Goal: Task Accomplishment & Management: Manage account settings

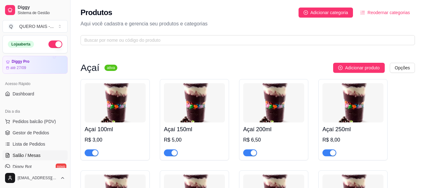
click at [31, 153] on span "Salão / Mesas" at bounding box center [27, 156] width 28 height 6
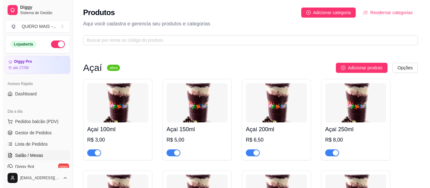
scroll to position [94, 0]
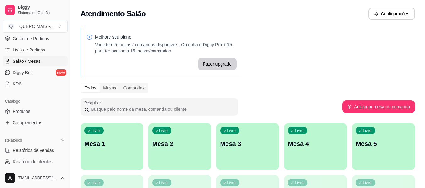
click at [117, 143] on p "Mesa 1" at bounding box center [111, 144] width 55 height 9
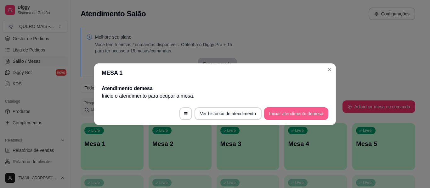
click at [277, 115] on button "Iniciar atendimento de mesa" at bounding box center [296, 114] width 64 height 13
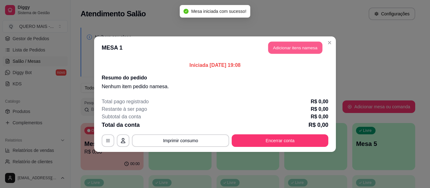
click at [278, 47] on button "Adicionar itens na mesa" at bounding box center [295, 48] width 54 height 12
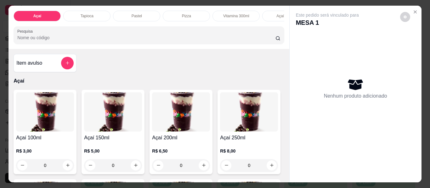
click at [136, 14] on p "Pastel" at bounding box center [137, 16] width 10 height 5
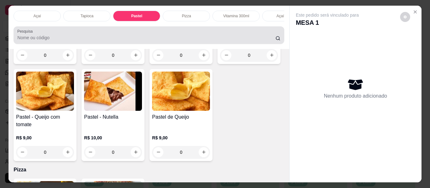
scroll to position [17, 0]
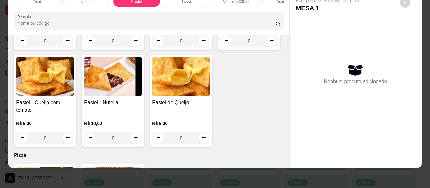
click at [133, 47] on div "0" at bounding box center [113, 41] width 58 height 13
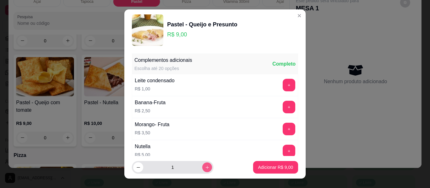
click at [202, 170] on button "increase-product-quantity" at bounding box center [207, 168] width 10 height 10
type input "2"
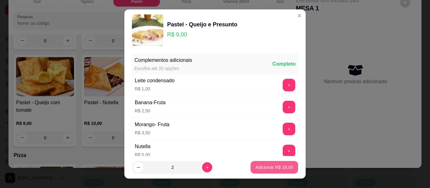
click at [255, 168] on p "Adicionar R$ 18,00" at bounding box center [273, 168] width 37 height 6
type input "2"
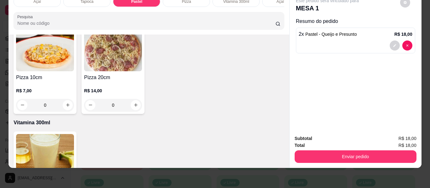
scroll to position [643, 0]
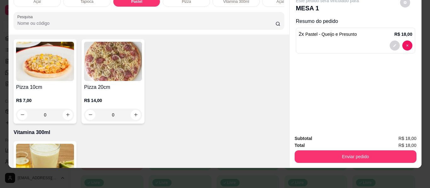
click at [142, 19] on div "0" at bounding box center [113, 13] width 58 height 13
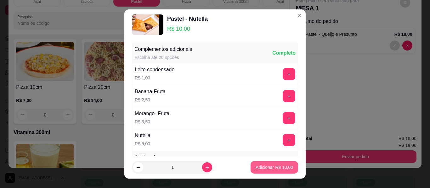
click at [261, 166] on p "Adicionar R$ 10,00" at bounding box center [273, 168] width 37 height 6
type input "1"
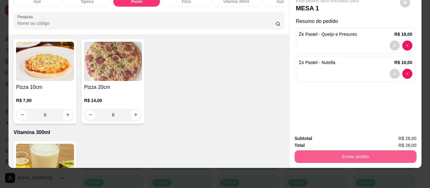
click at [357, 154] on button "Enviar pedido" at bounding box center [355, 157] width 122 height 13
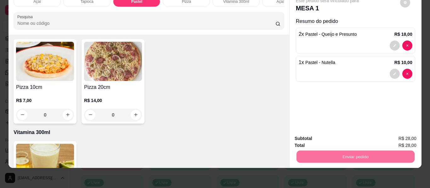
click at [333, 135] on button "Não registrar e enviar pedido" at bounding box center [335, 137] width 64 height 12
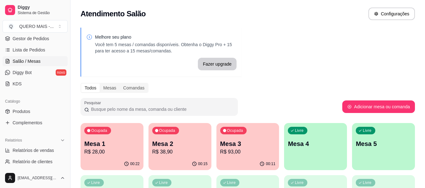
click at [309, 151] on div "Livre Mesa 4" at bounding box center [315, 143] width 63 height 40
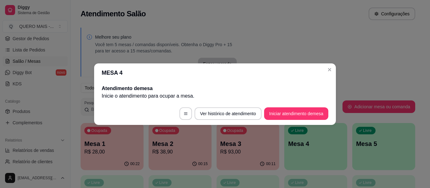
click at [302, 116] on button "Iniciar atendimento de mesa" at bounding box center [296, 114] width 64 height 13
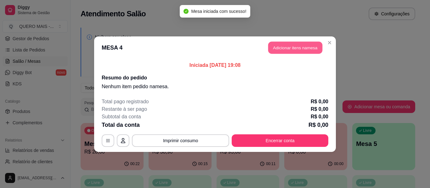
click at [310, 50] on button "Adicionar itens na mesa" at bounding box center [295, 48] width 54 height 12
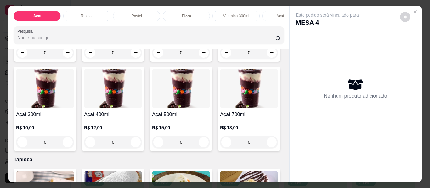
scroll to position [126, 0]
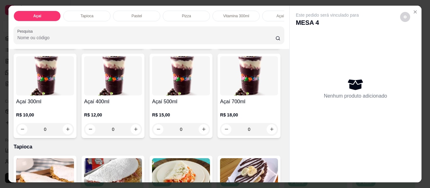
click at [74, 133] on div "0" at bounding box center [45, 129] width 58 height 13
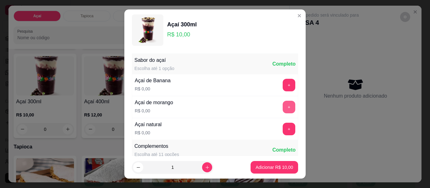
click at [283, 107] on button "+" at bounding box center [289, 107] width 13 height 13
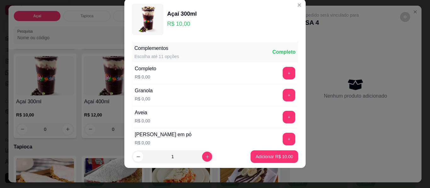
scroll to position [89, 0]
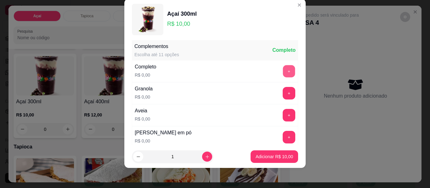
click at [283, 71] on button "+" at bounding box center [289, 71] width 12 height 12
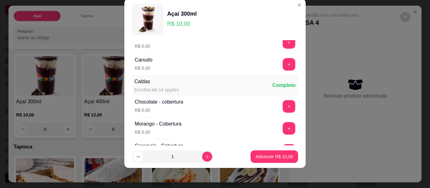
scroll to position [341, 0]
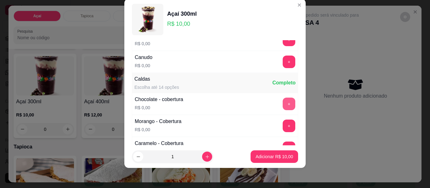
click at [283, 105] on button "+" at bounding box center [289, 104] width 13 height 13
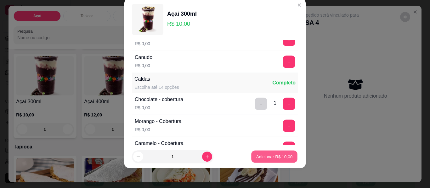
click at [266, 156] on p "Adicionar R$ 10,00" at bounding box center [274, 157] width 36 height 6
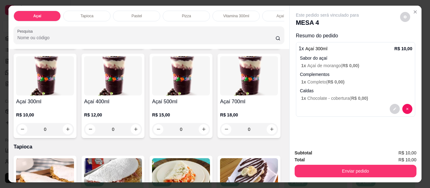
click at [142, 132] on div "0" at bounding box center [113, 129] width 58 height 13
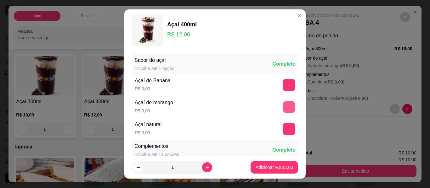
click at [283, 104] on button "+" at bounding box center [289, 107] width 12 height 12
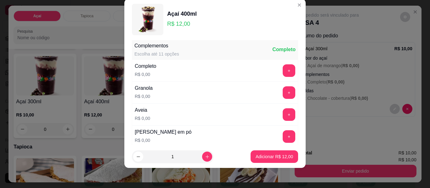
scroll to position [121, 0]
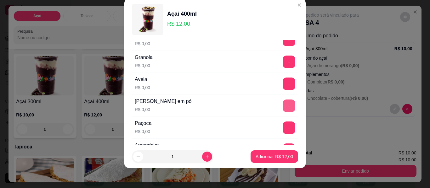
click at [283, 109] on button "+" at bounding box center [289, 106] width 13 height 13
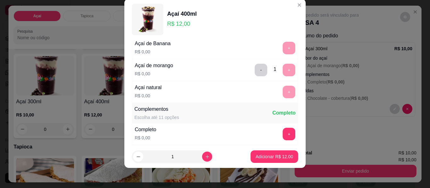
scroll to position [0, 0]
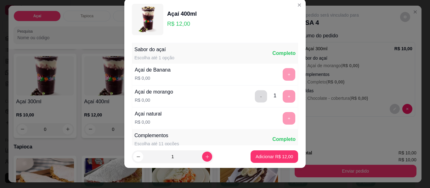
click at [255, 94] on button "-" at bounding box center [261, 97] width 12 height 12
click at [283, 73] on button "+" at bounding box center [289, 75] width 12 height 12
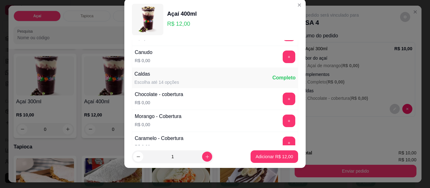
scroll to position [378, 0]
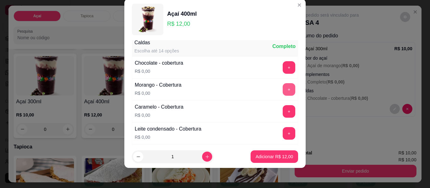
click at [283, 89] on button "+" at bounding box center [289, 89] width 13 height 13
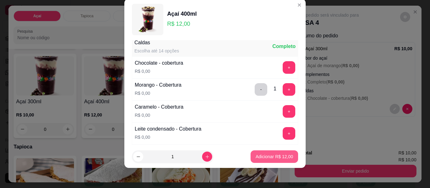
click at [265, 154] on p "Adicionar R$ 12,00" at bounding box center [273, 157] width 37 height 6
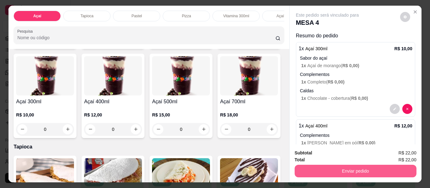
click at [339, 169] on button "Enviar pedido" at bounding box center [355, 171] width 122 height 13
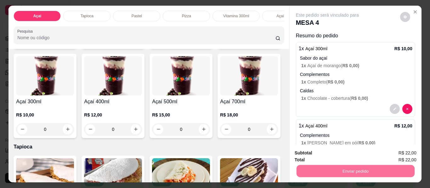
click at [321, 155] on button "Não registrar e enviar pedido" at bounding box center [334, 154] width 65 height 12
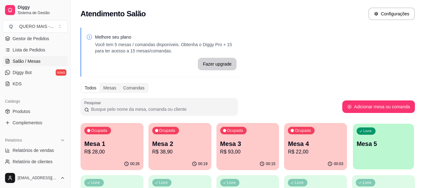
click at [385, 148] on p "Mesa 5" at bounding box center [384, 144] width 54 height 8
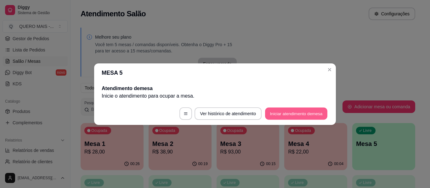
click at [295, 115] on button "Iniciar atendimento de mesa" at bounding box center [296, 114] width 62 height 12
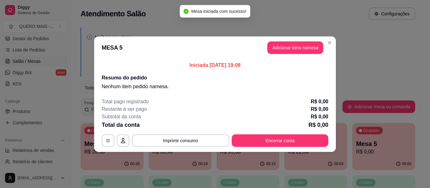
click at [300, 50] on button "Adicionar itens na mesa" at bounding box center [295, 48] width 56 height 13
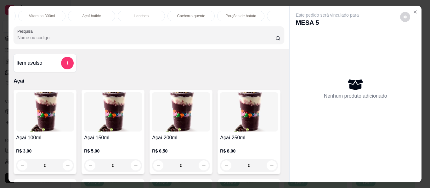
scroll to position [0, 195]
click at [130, 14] on div "Lanches" at bounding box center [140, 16] width 47 height 11
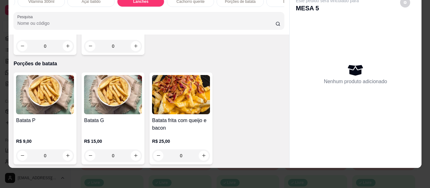
scroll to position [1304, 0]
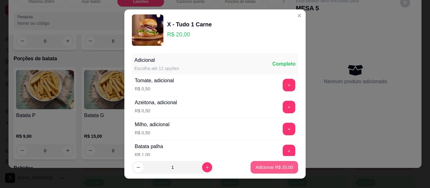
click at [280, 171] on p "Adicionar R$ 20,00" at bounding box center [273, 168] width 37 height 6
type input "1"
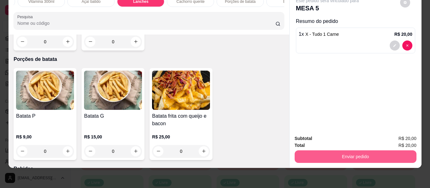
click at [335, 155] on button "Enviar pedido" at bounding box center [355, 157] width 122 height 13
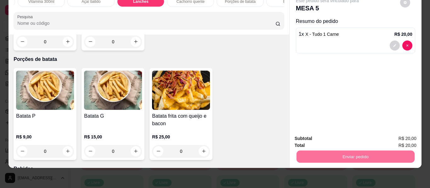
click at [317, 135] on button "Não registrar e enviar pedido" at bounding box center [334, 137] width 65 height 12
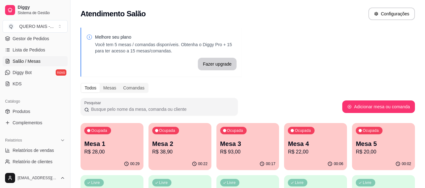
click at [361, 149] on p "R$ 20,00" at bounding box center [383, 153] width 55 height 8
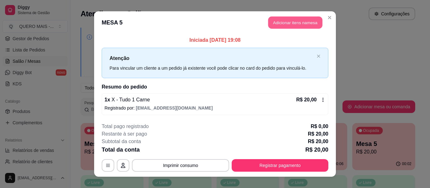
click at [275, 23] on button "Adicionar itens na mesa" at bounding box center [295, 23] width 54 height 12
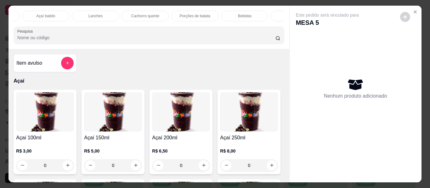
scroll to position [0, 250]
click at [219, 11] on div "Bebidas" at bounding box center [234, 16] width 47 height 11
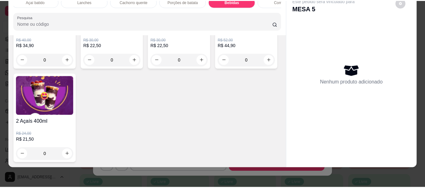
scroll to position [1919, 0]
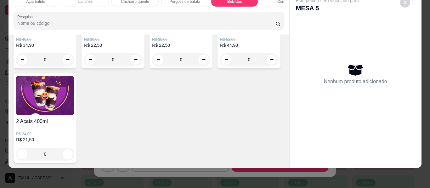
type input "1"
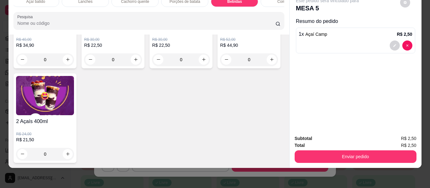
click at [341, 151] on button "Enviar pedido" at bounding box center [355, 157] width 122 height 13
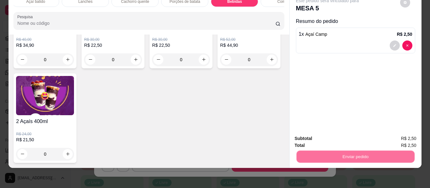
click at [333, 138] on button "Não registrar e enviar pedido" at bounding box center [334, 137] width 65 height 12
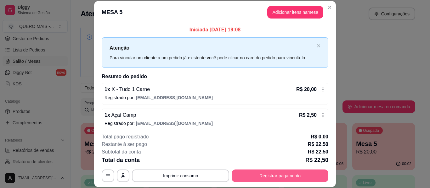
click at [281, 177] on button "Registrar pagamento" at bounding box center [280, 176] width 97 height 13
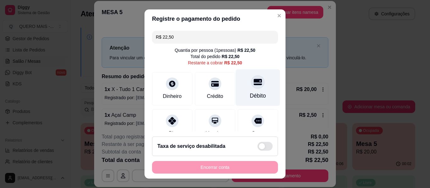
click at [251, 87] on div at bounding box center [258, 82] width 14 height 14
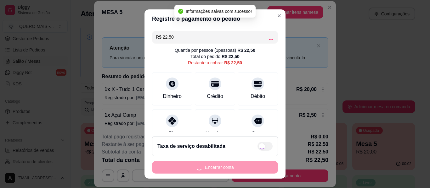
type input "R$ 0,00"
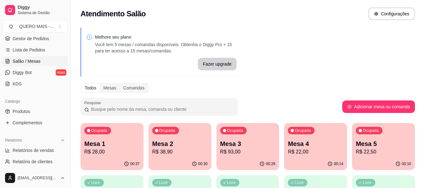
click at [108, 153] on p "R$ 28,00" at bounding box center [111, 153] width 55 height 8
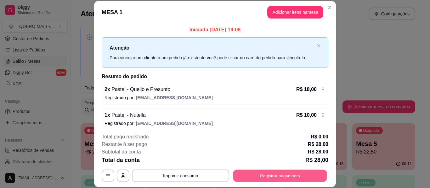
click at [249, 182] on button "Registrar pagamento" at bounding box center [280, 176] width 94 height 12
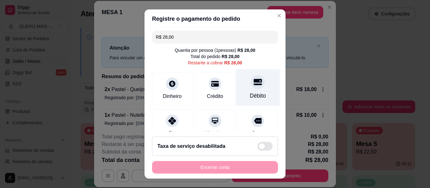
click at [251, 88] on div at bounding box center [258, 82] width 14 height 14
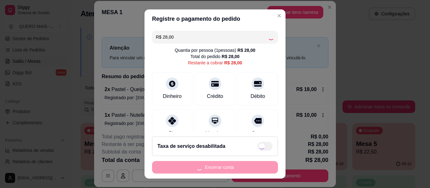
type input "R$ 0,00"
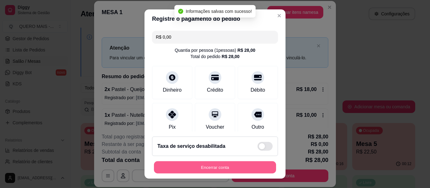
click at [211, 170] on button "Encerrar conta" at bounding box center [215, 168] width 122 height 12
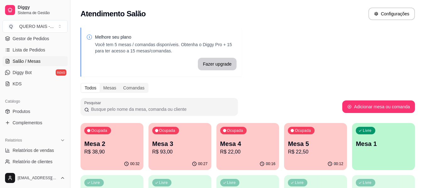
click at [125, 160] on div "00:32" at bounding box center [112, 164] width 63 height 12
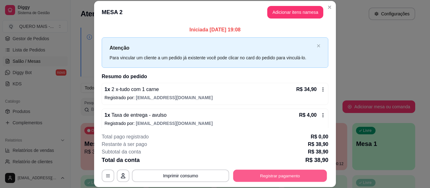
click at [270, 179] on button "Registrar pagamento" at bounding box center [280, 176] width 94 height 12
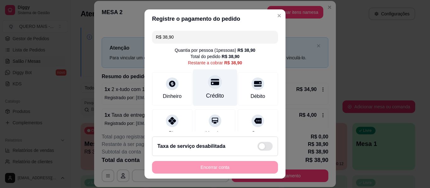
click at [211, 86] on div at bounding box center [215, 82] width 14 height 14
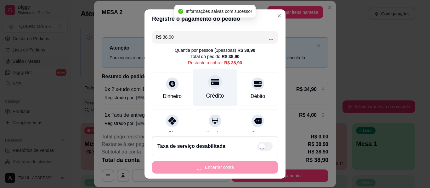
type input "R$ 0,00"
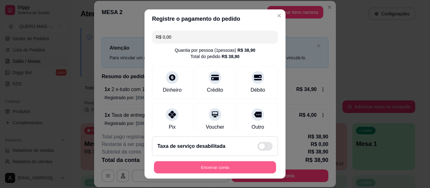
click at [219, 167] on button "Encerrar conta" at bounding box center [215, 168] width 122 height 12
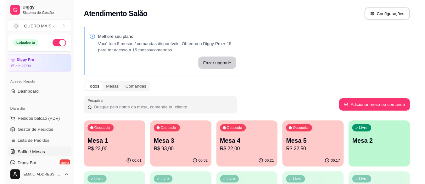
scroll to position [0, 0]
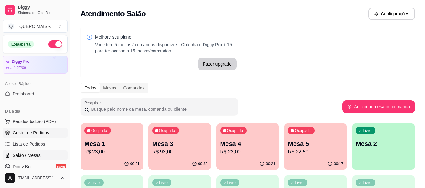
click at [25, 133] on span "Gestor de Pedidos" at bounding box center [31, 133] width 36 height 6
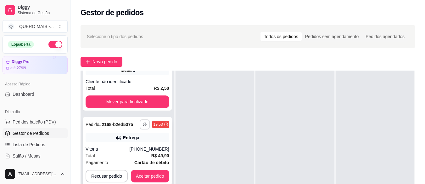
scroll to position [229, 0]
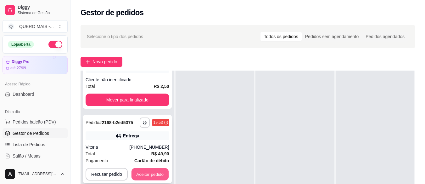
click at [152, 169] on button "Aceitar pedido" at bounding box center [150, 174] width 37 height 12
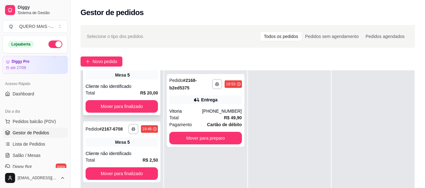
scroll to position [180, 0]
click at [125, 100] on button "Mover para finalizado" at bounding box center [122, 106] width 72 height 13
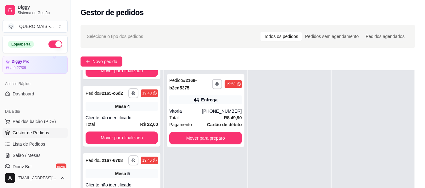
scroll to position [0, 0]
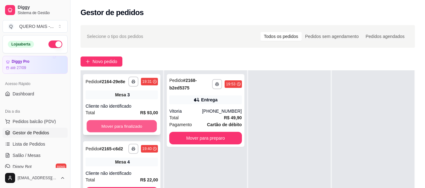
click at [120, 129] on button "Mover para finalizado" at bounding box center [122, 126] width 70 height 12
click at [120, 130] on button "Mover para finalizado" at bounding box center [122, 126] width 72 height 13
click at [121, 130] on button "Mover para finalizado" at bounding box center [122, 126] width 70 height 12
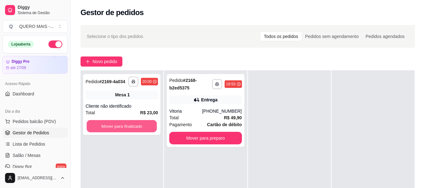
click at [121, 130] on button "Mover para finalizado" at bounding box center [122, 126] width 70 height 12
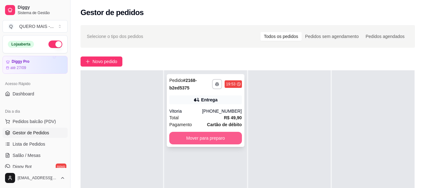
click at [184, 143] on button "Mover para preparo" at bounding box center [205, 138] width 72 height 13
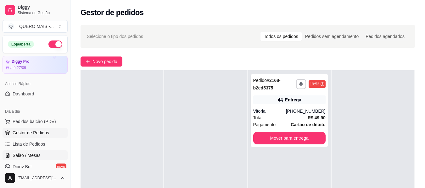
click at [43, 156] on link "Salão / Mesas" at bounding box center [35, 156] width 65 height 10
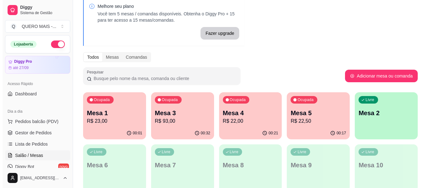
scroll to position [63, 0]
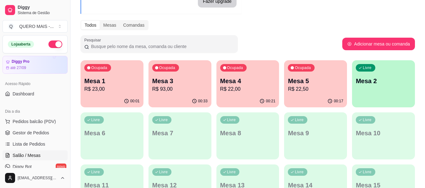
click at [310, 102] on div "00:17" at bounding box center [315, 101] width 63 height 12
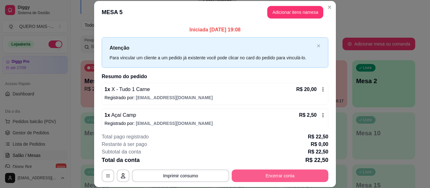
click at [285, 175] on button "Encerrar conta" at bounding box center [280, 176] width 97 height 13
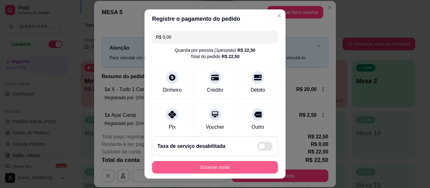
click at [224, 167] on button "Encerrar conta" at bounding box center [215, 167] width 126 height 13
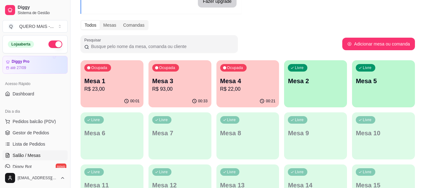
click at [251, 89] on p "R$ 22,00" at bounding box center [247, 90] width 55 height 8
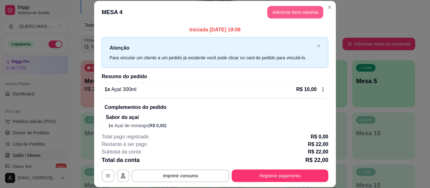
click at [275, 13] on button "Adicionar itens na mesa" at bounding box center [295, 12] width 56 height 13
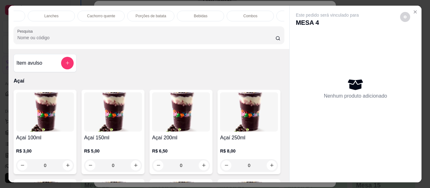
scroll to position [0, 285]
click at [197, 14] on p "Bebidas" at bounding box center [200, 16] width 14 height 5
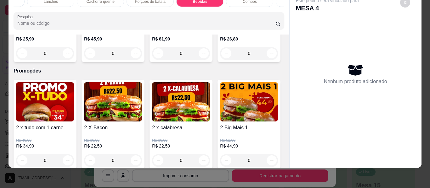
scroll to position [1888, 0]
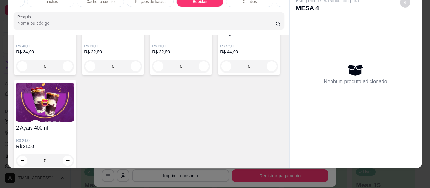
type input "1"
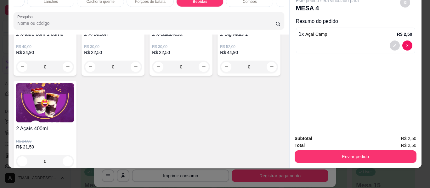
click at [307, 151] on button "Enviar pedido" at bounding box center [355, 157] width 122 height 13
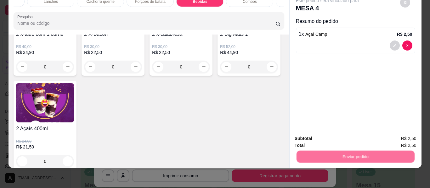
click at [323, 131] on button "Não registrar e enviar pedido" at bounding box center [334, 137] width 65 height 12
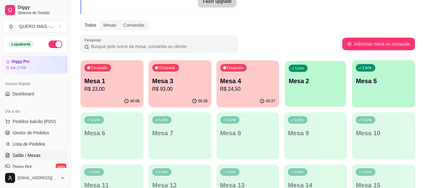
click at [301, 97] on div "Livre Mesa 2" at bounding box center [315, 80] width 61 height 38
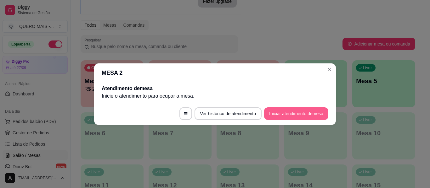
click at [293, 115] on button "Iniciar atendimento de mesa" at bounding box center [296, 114] width 64 height 13
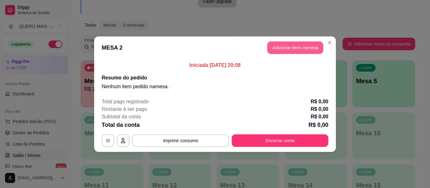
click at [288, 45] on button "Adicionar itens na mesa" at bounding box center [295, 48] width 56 height 13
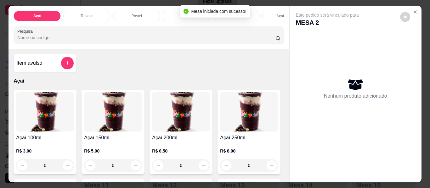
scroll to position [126, 0]
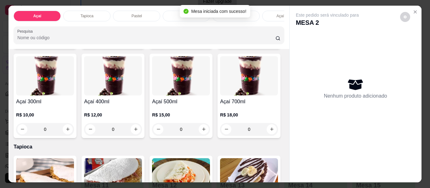
click at [142, 134] on div "0" at bounding box center [113, 129] width 58 height 13
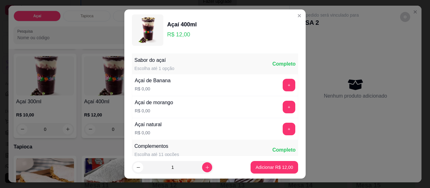
click at [280, 84] on div "+" at bounding box center [289, 85] width 18 height 13
click at [283, 85] on button "+" at bounding box center [289, 85] width 12 height 12
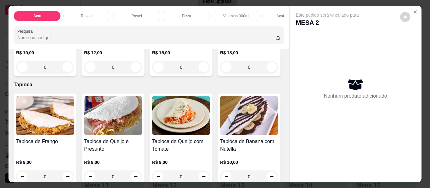
scroll to position [189, 0]
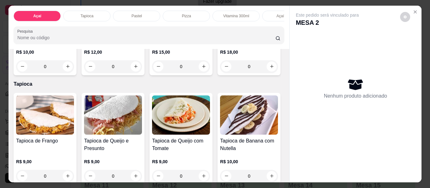
click at [152, 73] on div "0" at bounding box center [181, 66] width 58 height 13
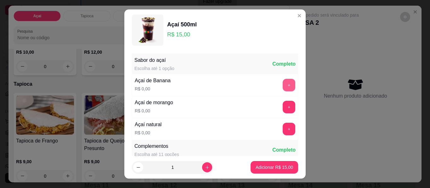
click at [283, 84] on button "+" at bounding box center [289, 85] width 13 height 13
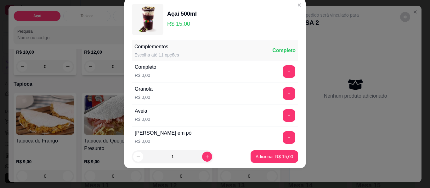
scroll to position [89, 0]
click at [283, 71] on button "+" at bounding box center [289, 71] width 13 height 13
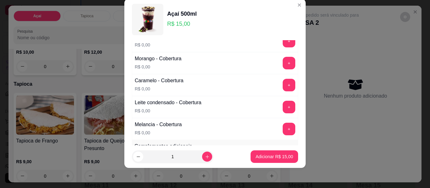
scroll to position [435, 0]
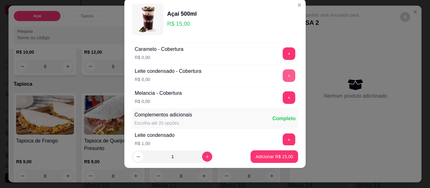
click at [283, 74] on button "+" at bounding box center [289, 76] width 13 height 13
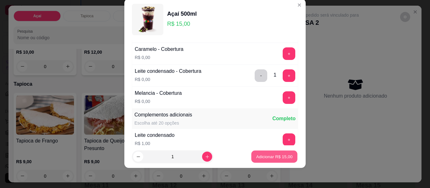
click at [266, 156] on p "Adicionar R$ 15,00" at bounding box center [274, 157] width 36 height 6
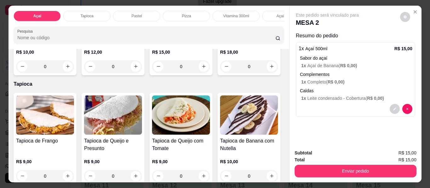
scroll to position [126, 0]
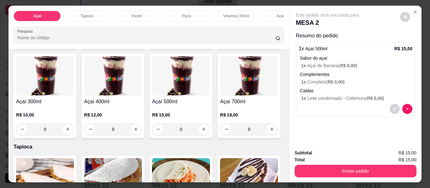
click at [142, 134] on div "0" at bounding box center [113, 129] width 58 height 13
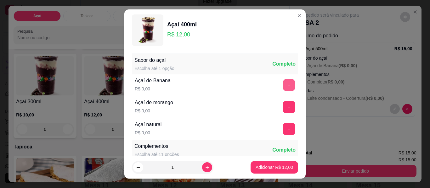
click at [283, 81] on button "+" at bounding box center [289, 85] width 12 height 12
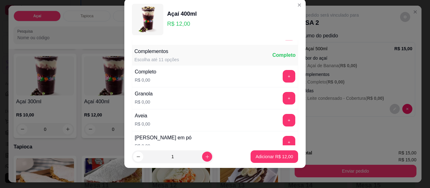
scroll to position [89, 0]
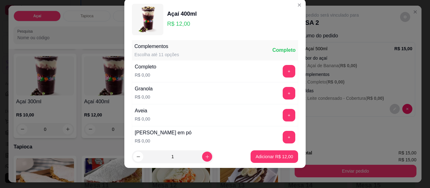
click at [283, 139] on button "+" at bounding box center [289, 137] width 13 height 13
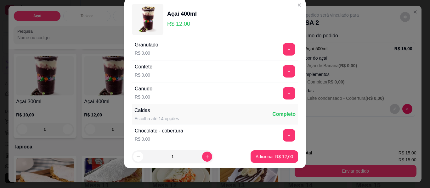
scroll to position [341, 0]
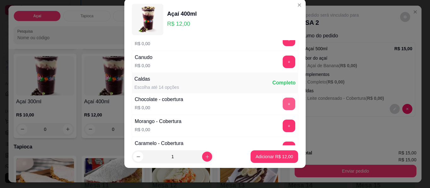
click at [283, 105] on button "+" at bounding box center [289, 104] width 13 height 13
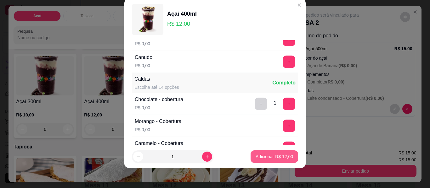
click at [264, 156] on p "Adicionar R$ 12,00" at bounding box center [273, 157] width 37 height 6
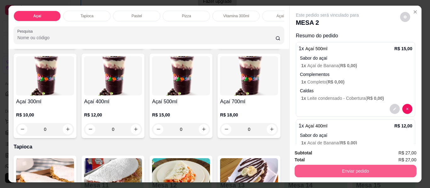
click at [327, 174] on button "Enviar pedido" at bounding box center [355, 171] width 122 height 13
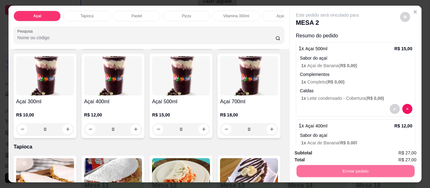
click at [325, 156] on button "Não registrar e enviar pedido" at bounding box center [334, 154] width 65 height 12
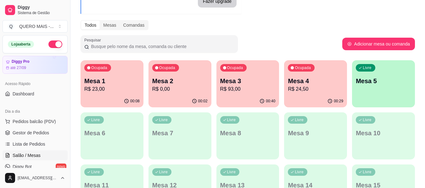
click at [302, 103] on div "00:29" at bounding box center [315, 101] width 63 height 12
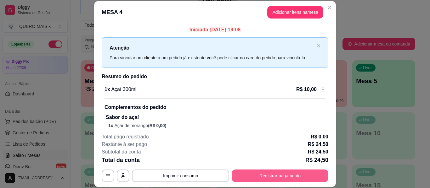
click at [272, 182] on button "Registrar pagamento" at bounding box center [280, 176] width 97 height 13
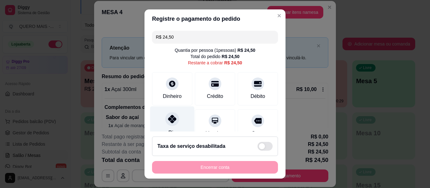
click at [171, 116] on icon at bounding box center [172, 119] width 8 height 8
type input "R$ 0,00"
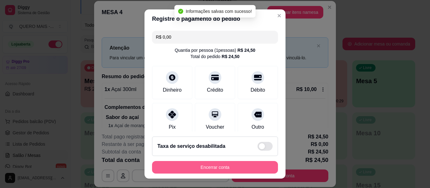
click at [207, 166] on button "Encerrar conta" at bounding box center [215, 167] width 126 height 13
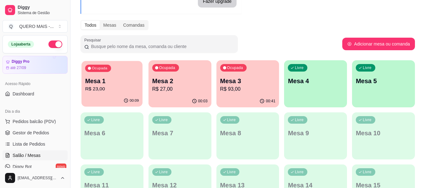
click at [114, 91] on p "R$ 23,00" at bounding box center [112, 89] width 54 height 7
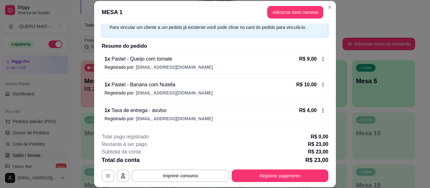
scroll to position [31, 0]
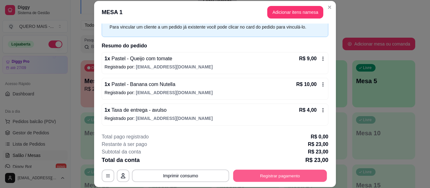
click at [279, 173] on button "Registrar pagamento" at bounding box center [280, 176] width 94 height 12
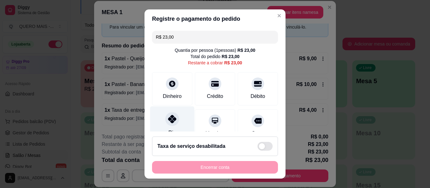
click at [165, 128] on div "Pix" at bounding box center [172, 125] width 44 height 37
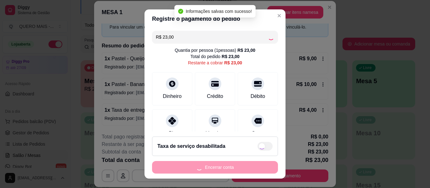
type input "R$ 0,00"
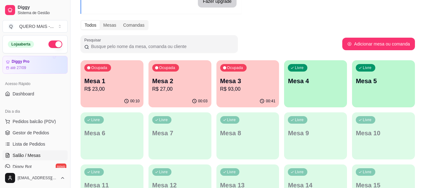
click at [164, 99] on div "00:03" at bounding box center [180, 101] width 63 height 12
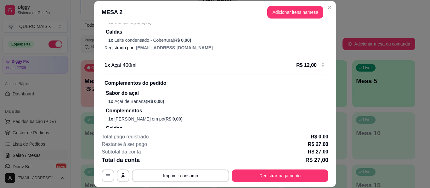
scroll to position [147, 0]
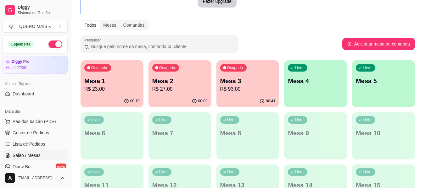
click at [327, 21] on div "Todos Mesas Comandas" at bounding box center [248, 25] width 334 height 10
click at [319, 89] on div "Livre Mesa 4" at bounding box center [315, 80] width 63 height 40
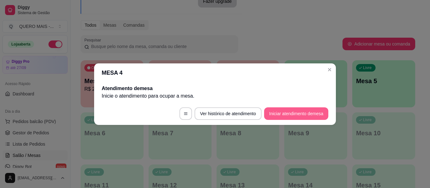
click at [311, 112] on button "Iniciar atendimento de mesa" at bounding box center [296, 114] width 64 height 13
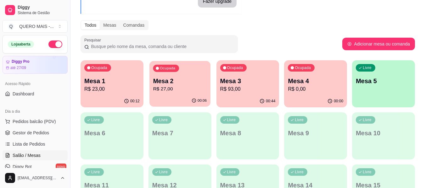
click at [157, 92] on p "R$ 27,00" at bounding box center [180, 89] width 54 height 7
click at [313, 77] on p "Mesa 4" at bounding box center [315, 81] width 55 height 9
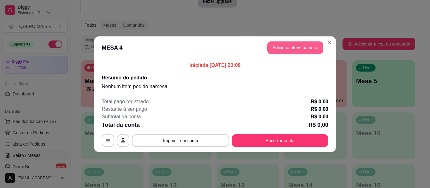
click at [289, 43] on button "Adicionar itens na mesa" at bounding box center [295, 48] width 56 height 13
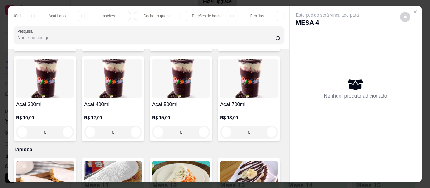
scroll to position [126, 0]
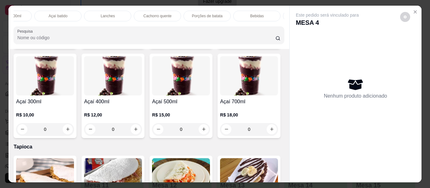
click at [74, 135] on div "0" at bounding box center [45, 129] width 58 height 13
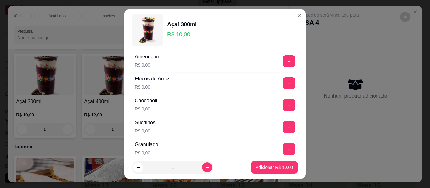
scroll to position [252, 0]
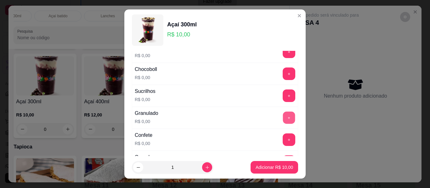
click at [283, 122] on button "+" at bounding box center [289, 118] width 12 height 12
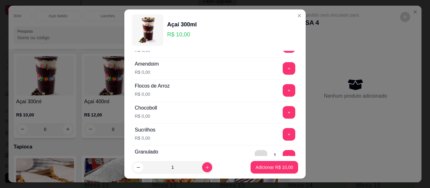
scroll to position [189, 0]
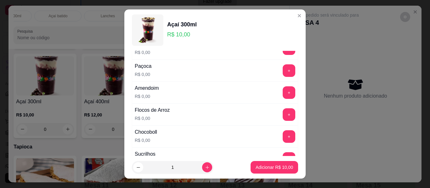
click at [283, 70] on button "+" at bounding box center [289, 70] width 13 height 13
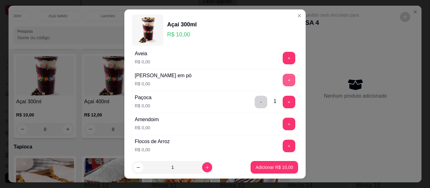
click at [283, 78] on button "+" at bounding box center [289, 80] width 13 height 13
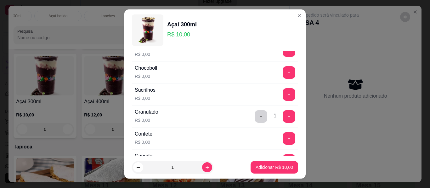
scroll to position [283, 0]
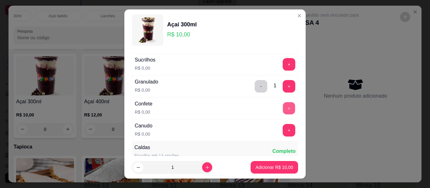
click at [283, 112] on button "+" at bounding box center [289, 109] width 12 height 12
click at [283, 131] on button "+" at bounding box center [289, 131] width 12 height 12
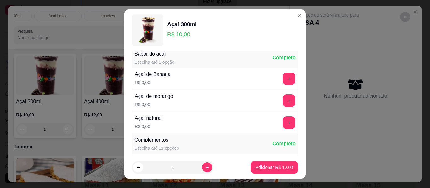
scroll to position [0, 0]
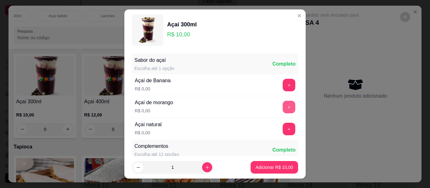
click at [283, 105] on button "+" at bounding box center [289, 107] width 13 height 13
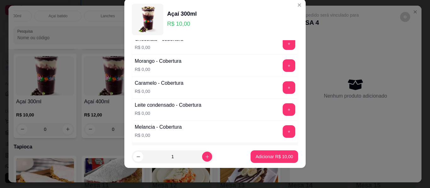
scroll to position [404, 0]
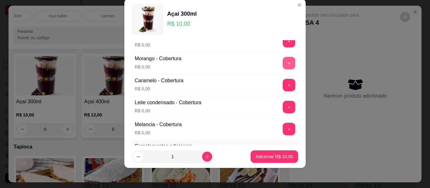
click at [283, 61] on button "+" at bounding box center [289, 63] width 13 height 13
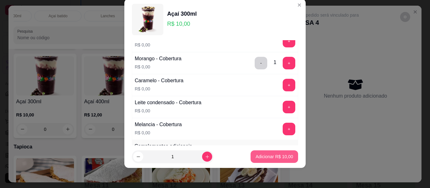
click at [279, 155] on p "Adicionar R$ 10,00" at bounding box center [273, 157] width 37 height 6
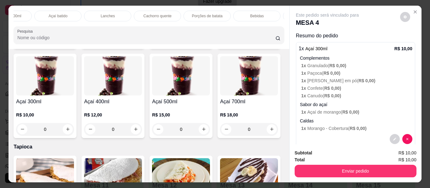
click at [142, 130] on div "0" at bounding box center [113, 129] width 58 height 13
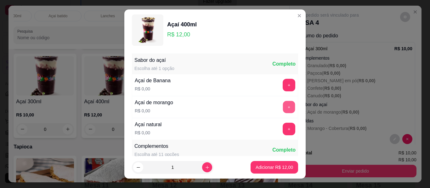
click at [283, 108] on button "+" at bounding box center [289, 107] width 12 height 12
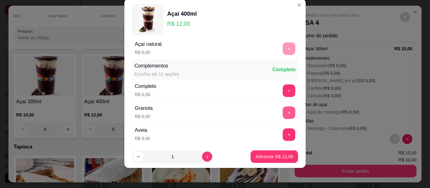
scroll to position [89, 0]
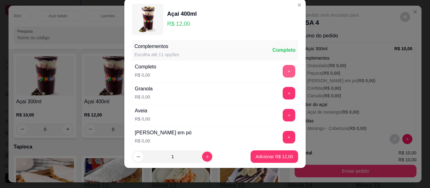
click at [283, 72] on button "+" at bounding box center [289, 71] width 13 height 13
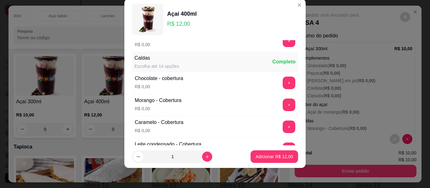
scroll to position [373, 0]
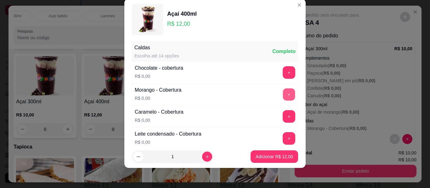
click at [283, 95] on button "+" at bounding box center [289, 95] width 12 height 12
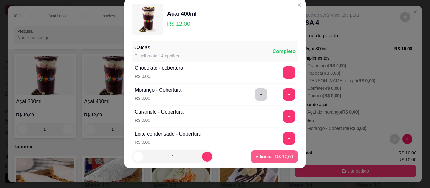
click at [272, 157] on p "Adicionar R$ 12,00" at bounding box center [273, 157] width 37 height 6
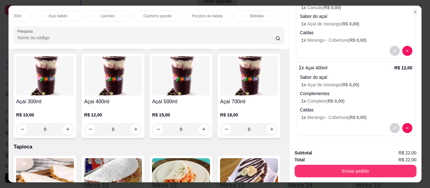
scroll to position [17, 0]
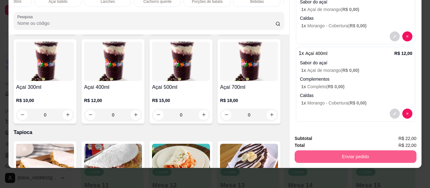
click at [366, 151] on button "Enviar pedido" at bounding box center [355, 157] width 122 height 13
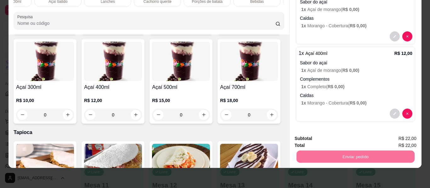
click at [337, 135] on button "Não registrar e enviar pedido" at bounding box center [334, 137] width 65 height 12
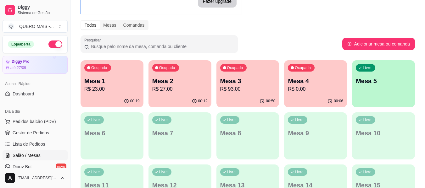
click at [141, 105] on div "00:19" at bounding box center [112, 101] width 63 height 12
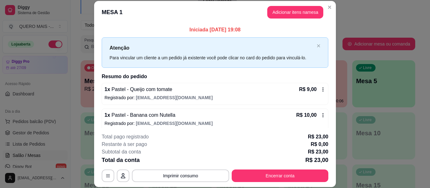
click at [281, 24] on div "Iniciada [DATE] 19:08 Atenção Para vincular um cliente a um pedido já existente…" at bounding box center [215, 76] width 242 height 105
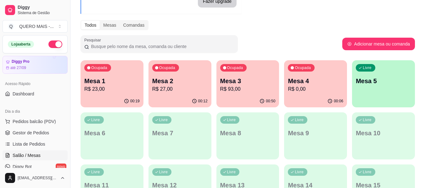
click at [177, 91] on p "R$ 27,00" at bounding box center [179, 90] width 55 height 8
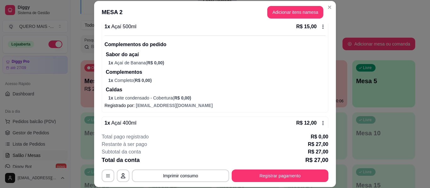
scroll to position [126, 0]
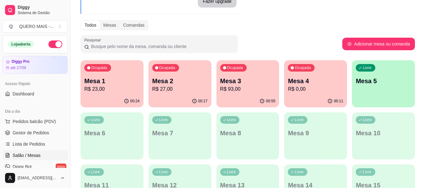
click at [393, 80] on p "Mesa 5" at bounding box center [383, 81] width 55 height 9
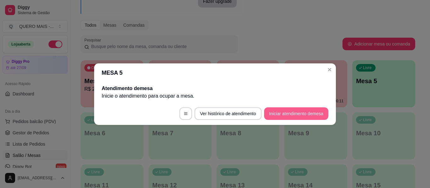
click at [306, 113] on button "Iniciar atendimento de mesa" at bounding box center [296, 114] width 64 height 13
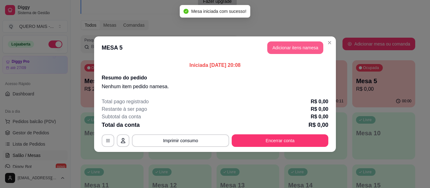
click at [283, 53] on button "Adicionar itens na mesa" at bounding box center [295, 48] width 56 height 13
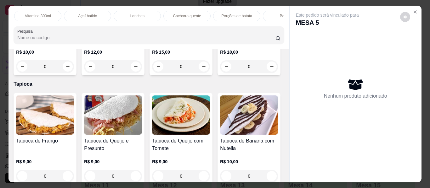
scroll to position [0, 232]
click at [105, 14] on p "Lanches" at bounding box center [103, 16] width 14 height 5
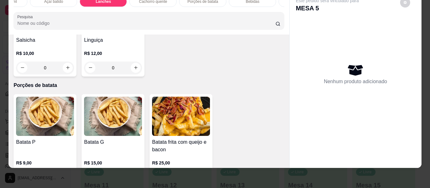
scroll to position [1304, 0]
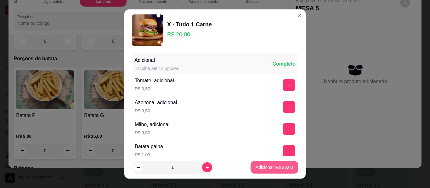
click at [272, 167] on p "Adicionar R$ 20,00" at bounding box center [273, 168] width 37 height 6
type input "1"
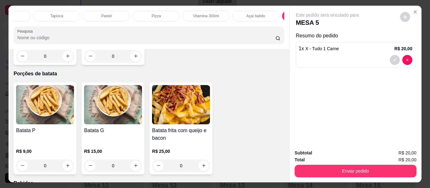
scroll to position [0, 0]
click at [43, 14] on div "Açaí" at bounding box center [37, 16] width 47 height 11
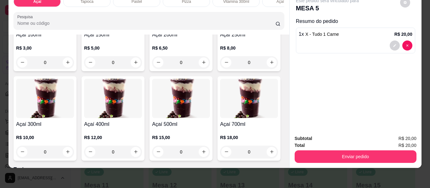
scroll to position [91, 0]
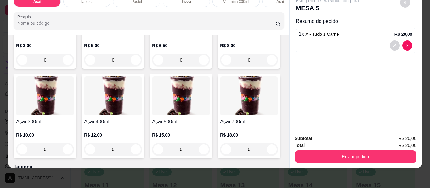
click at [74, 148] on div "0" at bounding box center [45, 149] width 58 height 13
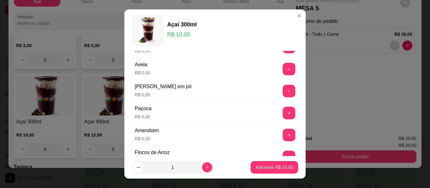
scroll to position [157, 0]
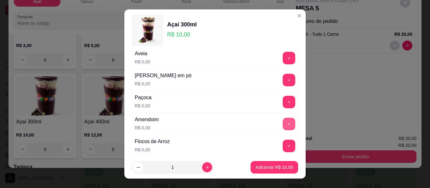
click at [283, 126] on button "+" at bounding box center [289, 124] width 13 height 13
click at [283, 103] on button "+" at bounding box center [289, 102] width 13 height 13
click at [283, 82] on button "+" at bounding box center [289, 80] width 13 height 13
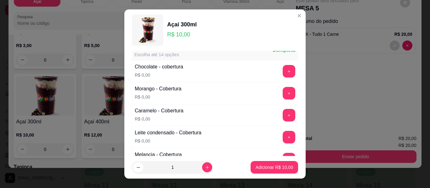
scroll to position [378, 0]
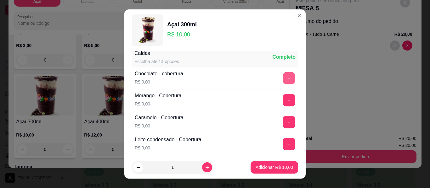
click at [283, 75] on button "+" at bounding box center [289, 78] width 12 height 12
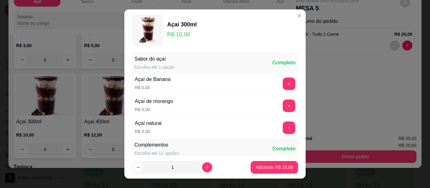
scroll to position [0, 0]
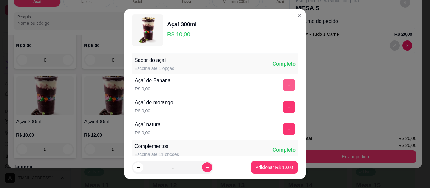
click at [283, 86] on button "+" at bounding box center [289, 85] width 13 height 13
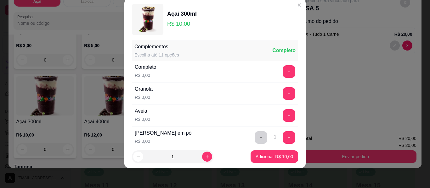
scroll to position [89, 0]
click at [266, 157] on p "Adicionar R$ 10,00" at bounding box center [273, 157] width 37 height 6
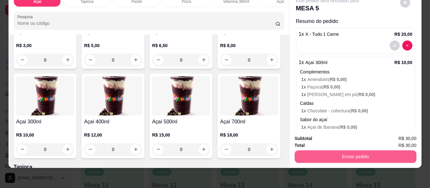
click at [345, 154] on button "Enviar pedido" at bounding box center [355, 157] width 122 height 13
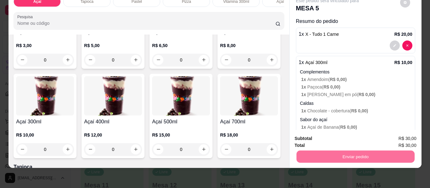
click at [316, 136] on button "Não registrar e enviar pedido" at bounding box center [334, 137] width 65 height 12
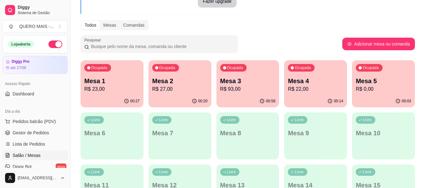
click at [247, 92] on p "R$ 93,00" at bounding box center [247, 90] width 55 height 8
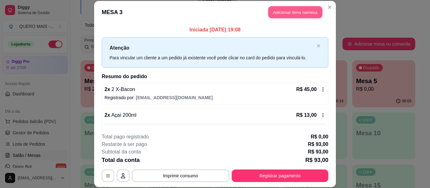
click at [281, 16] on button "Adicionar itens na mesa" at bounding box center [295, 12] width 54 height 12
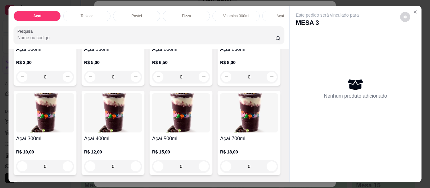
scroll to position [94, 0]
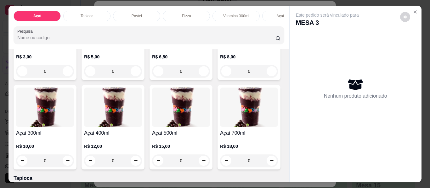
click at [220, 78] on div "0" at bounding box center [249, 71] width 58 height 13
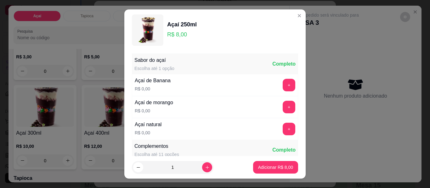
scroll to position [63, 0]
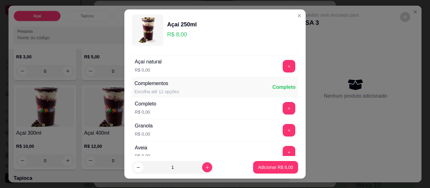
click at [287, 107] on div "Sabor do açaí Escolha até 1 opção Completo Açaí de Banana R$ 0,00 + Açaí de mor…" at bounding box center [214, 103] width 181 height 105
click at [283, 108] on button "+" at bounding box center [289, 108] width 13 height 13
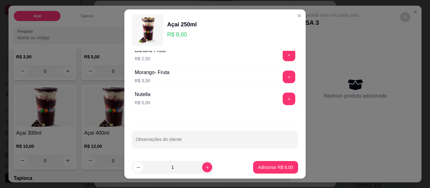
scroll to position [554, 0]
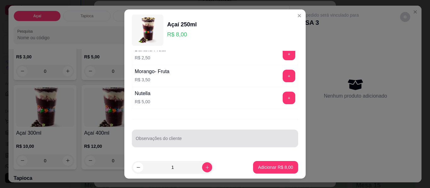
click at [249, 136] on div at bounding box center [215, 138] width 159 height 13
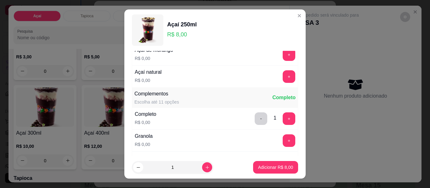
scroll to position [0, 0]
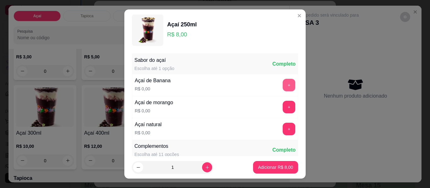
type input "sem sucrilhos e sem chocoboll"
click at [283, 80] on button "+" at bounding box center [289, 85] width 13 height 13
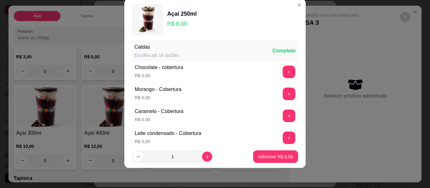
scroll to position [373, 0]
click at [283, 69] on button "+" at bounding box center [289, 72] width 13 height 13
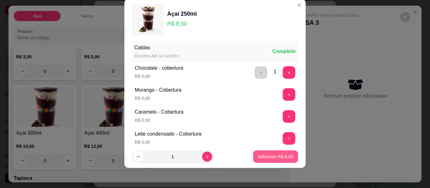
click at [266, 158] on p "Adicionar R$ 8,00" at bounding box center [275, 157] width 35 height 6
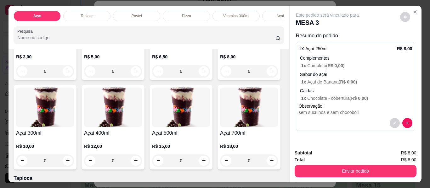
click at [220, 78] on div "0" at bounding box center [249, 71] width 58 height 13
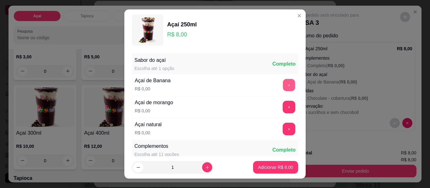
click at [283, 83] on button "+" at bounding box center [289, 85] width 12 height 12
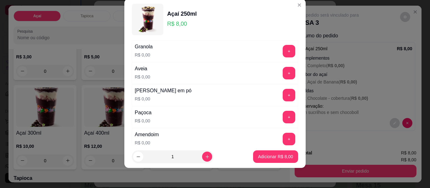
scroll to position [121, 0]
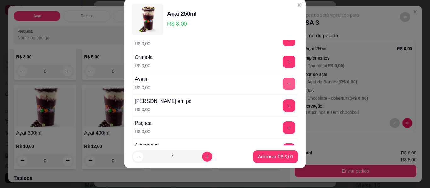
click at [283, 82] on button "+" at bounding box center [289, 84] width 13 height 13
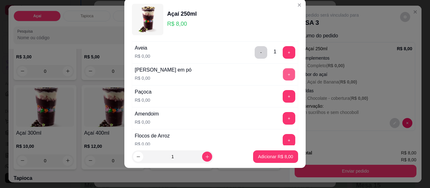
click at [283, 74] on button "+" at bounding box center [289, 75] width 12 height 12
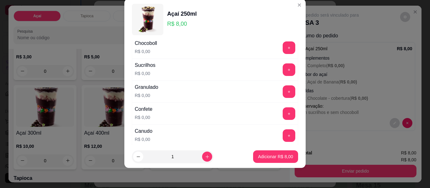
scroll to position [278, 0]
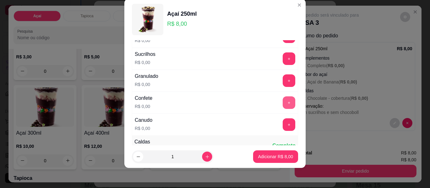
click at [283, 104] on button "+" at bounding box center [289, 103] width 13 height 13
click at [283, 122] on button "+" at bounding box center [289, 125] width 12 height 12
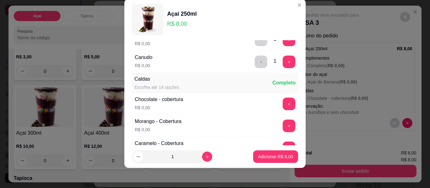
click at [280, 103] on div "+" at bounding box center [289, 104] width 18 height 13
click at [283, 108] on button "+" at bounding box center [289, 104] width 13 height 13
click at [262, 155] on p "Adicionar R$ 8,00" at bounding box center [275, 157] width 35 height 6
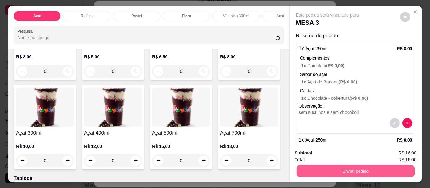
click at [342, 172] on button "Enviar pedido" at bounding box center [355, 171] width 118 height 12
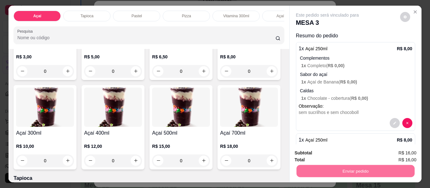
click at [321, 156] on button "Não registrar e enviar pedido" at bounding box center [335, 154] width 64 height 12
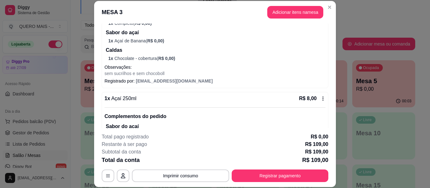
scroll to position [472, 0]
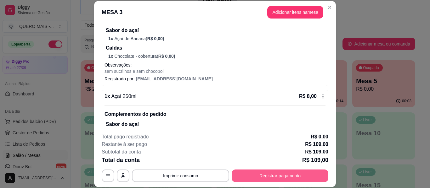
click at [258, 175] on button "Registrar pagamento" at bounding box center [280, 176] width 97 height 13
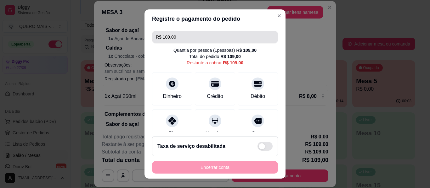
click at [182, 36] on input "R$ 109,00" at bounding box center [215, 37] width 118 height 13
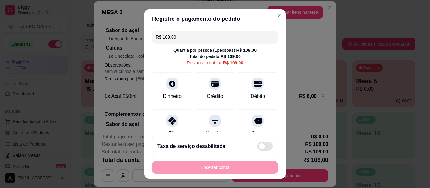
click at [182, 36] on input "R$ 109,00" at bounding box center [215, 37] width 118 height 13
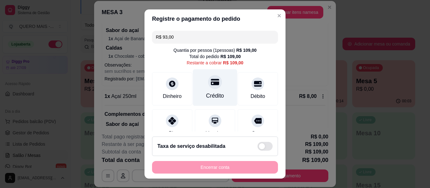
click at [211, 83] on icon at bounding box center [215, 82] width 8 height 6
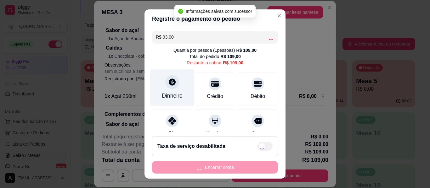
type input "R$ 16,00"
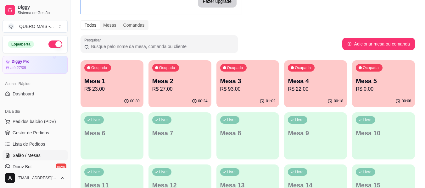
click at [107, 88] on p "R$ 23,00" at bounding box center [111, 90] width 55 height 8
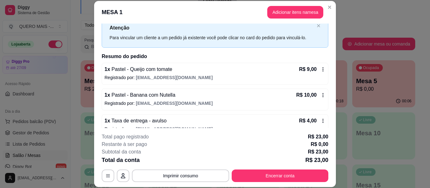
scroll to position [31, 0]
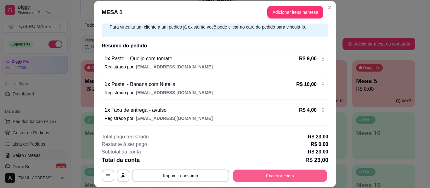
click at [251, 181] on button "Encerrar conta" at bounding box center [280, 176] width 94 height 12
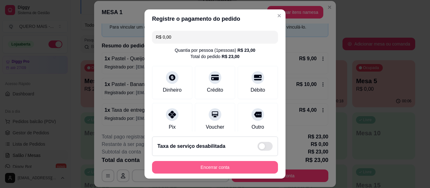
click at [227, 165] on button "Encerrar conta" at bounding box center [215, 167] width 126 height 13
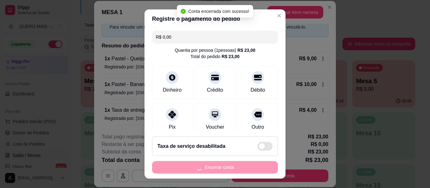
scroll to position [0, 0]
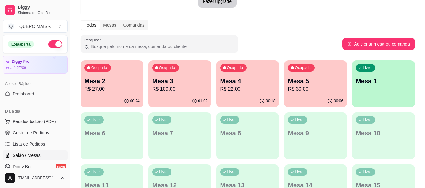
click at [115, 81] on p "Mesa 2" at bounding box center [111, 81] width 55 height 9
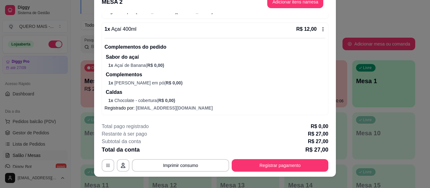
scroll to position [19, 0]
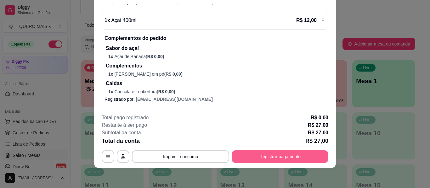
click at [278, 159] on button "Registrar pagamento" at bounding box center [280, 157] width 97 height 13
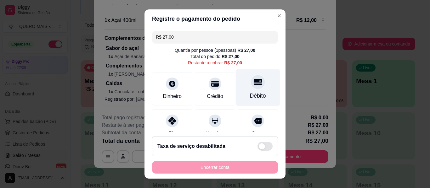
click at [254, 85] on icon at bounding box center [258, 82] width 8 height 8
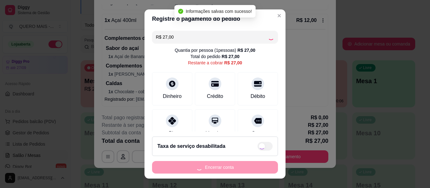
type input "R$ 0,00"
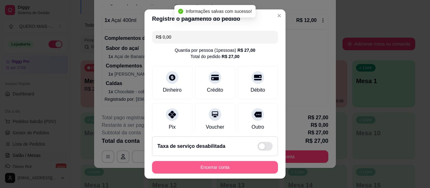
click at [209, 169] on button "Encerrar conta" at bounding box center [215, 167] width 126 height 13
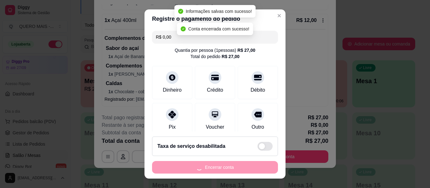
scroll to position [0, 0]
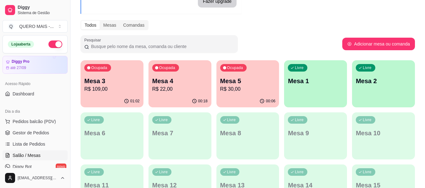
click at [165, 83] on p "Mesa 4" at bounding box center [179, 81] width 55 height 9
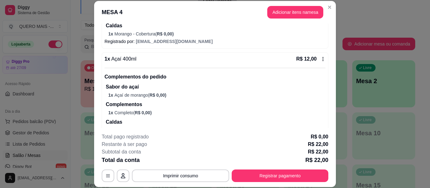
scroll to position [177, 0]
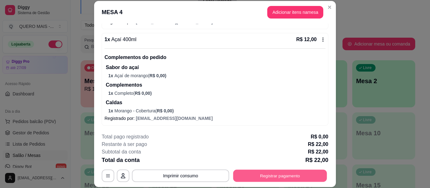
click at [254, 174] on button "Registrar pagamento" at bounding box center [280, 176] width 94 height 12
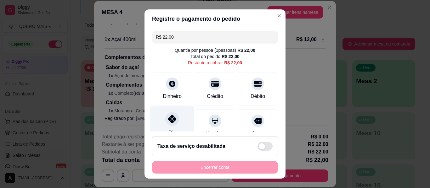
click at [174, 117] on div at bounding box center [172, 119] width 14 height 14
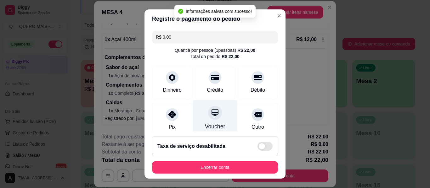
scroll to position [85, 0]
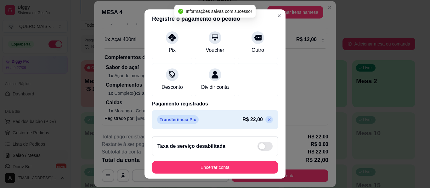
click at [266, 122] on icon at bounding box center [268, 119] width 5 height 5
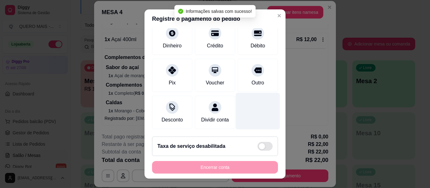
scroll to position [0, 0]
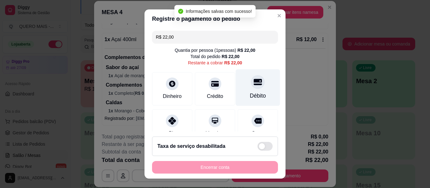
click at [254, 84] on icon at bounding box center [258, 82] width 8 height 8
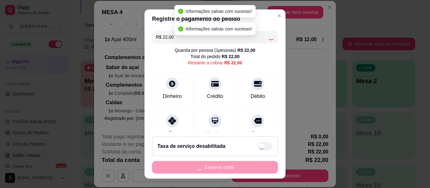
type input "R$ 0,00"
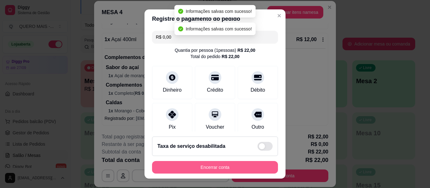
click at [206, 165] on button "Encerrar conta" at bounding box center [215, 167] width 126 height 13
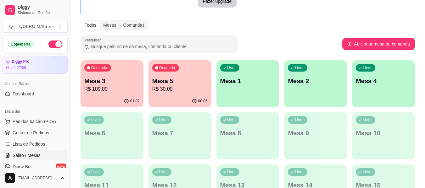
click at [179, 90] on p "R$ 30,00" at bounding box center [179, 90] width 55 height 8
click at [52, 132] on link "Gestor de Pedidos" at bounding box center [35, 133] width 65 height 10
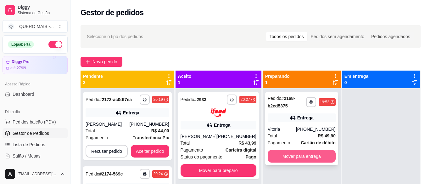
click at [312, 152] on button "Mover para entrega" at bounding box center [302, 156] width 68 height 13
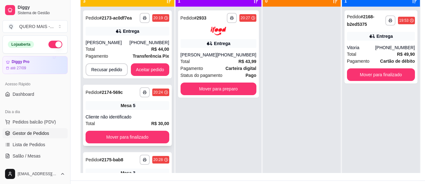
scroll to position [101, 0]
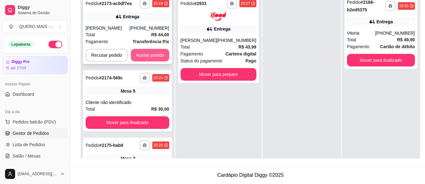
click at [143, 54] on button "Aceitar pedido" at bounding box center [150, 55] width 38 height 13
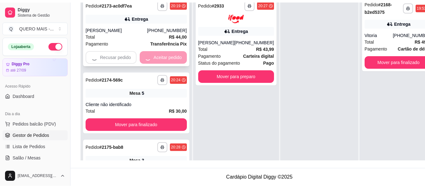
scroll to position [96, 0]
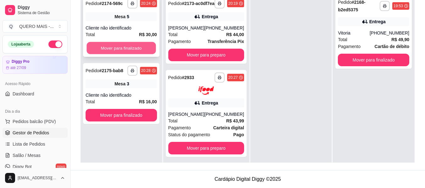
click at [144, 51] on button "Mover para finalizado" at bounding box center [121, 48] width 69 height 12
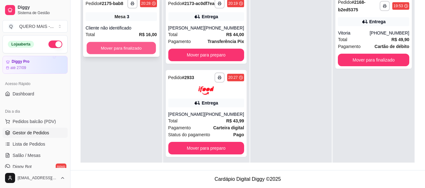
click at [140, 50] on button "Mover para finalizado" at bounding box center [121, 48] width 69 height 12
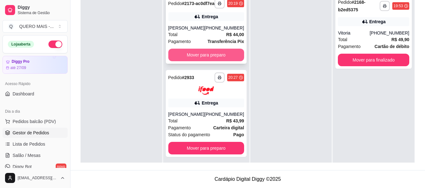
click at [182, 55] on button "Mover para preparo" at bounding box center [206, 55] width 76 height 13
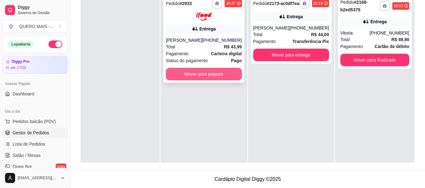
click at [188, 73] on button "Mover para preparo" at bounding box center [204, 74] width 76 height 13
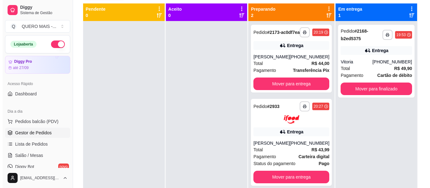
scroll to position [0, 0]
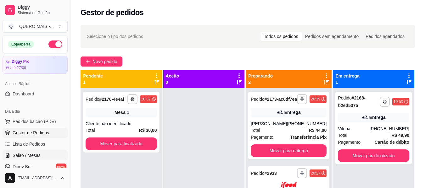
click at [30, 154] on span "Salão / Mesas" at bounding box center [27, 156] width 28 height 6
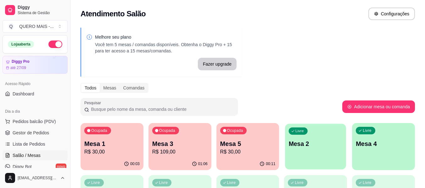
click at [296, 154] on div "Livre Mesa 2" at bounding box center [315, 143] width 61 height 38
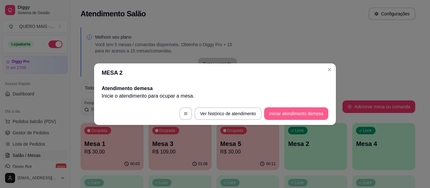
click at [305, 115] on button "Iniciar atendimento de mesa" at bounding box center [296, 114] width 64 height 13
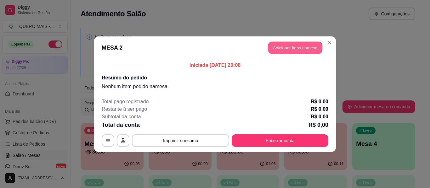
click at [283, 47] on button "Adicionar itens na mesa" at bounding box center [295, 48] width 54 height 12
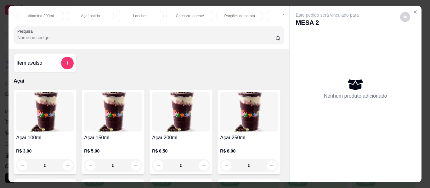
scroll to position [0, 196]
click at [89, 14] on p "Açaí batido" at bounding box center [89, 16] width 19 height 5
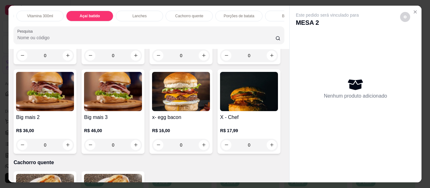
scroll to position [0, 0]
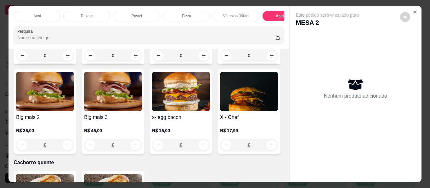
click at [41, 14] on div "Açaí" at bounding box center [37, 16] width 47 height 11
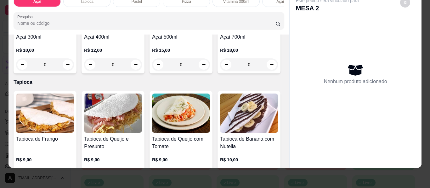
scroll to position [217, 0]
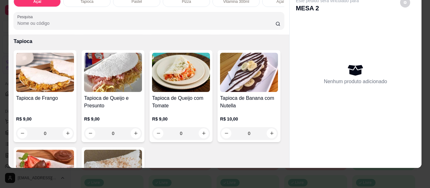
click at [220, 30] on div "0" at bounding box center [249, 24] width 58 height 13
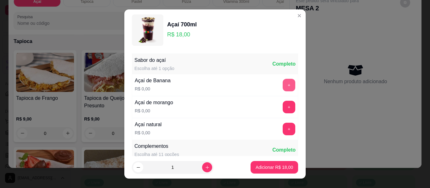
click at [283, 80] on button "+" at bounding box center [289, 85] width 13 height 13
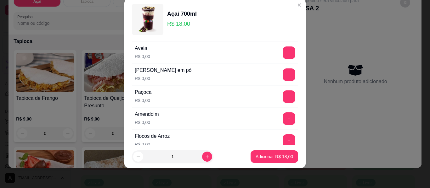
scroll to position [152, 0]
click at [283, 73] on button "+" at bounding box center [289, 74] width 13 height 13
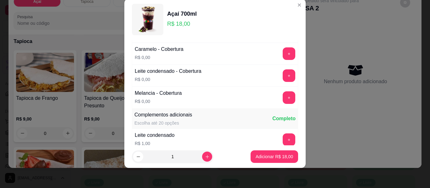
scroll to position [373, 0]
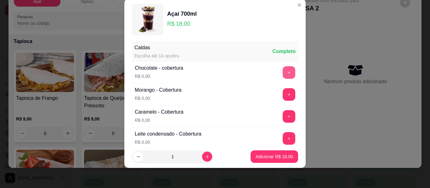
click at [283, 71] on button "+" at bounding box center [289, 72] width 13 height 13
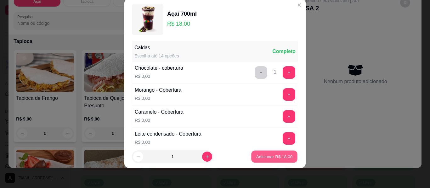
click at [266, 160] on button "Adicionar R$ 18,00" at bounding box center [274, 157] width 46 height 12
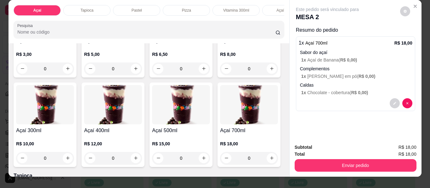
scroll to position [0, 0]
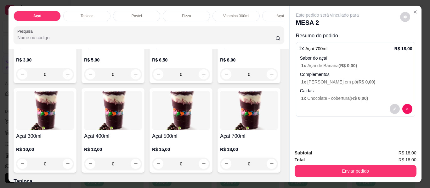
click at [265, 13] on div "Açaí batido" at bounding box center [285, 16] width 47 height 11
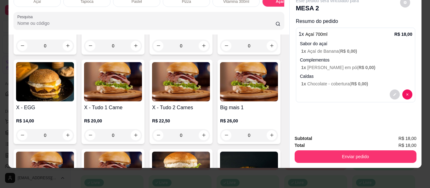
scroll to position [1144, 0]
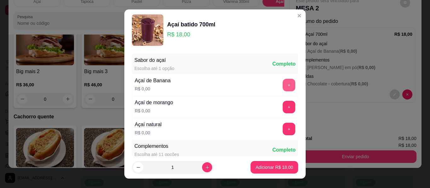
click at [283, 89] on button "+" at bounding box center [289, 85] width 13 height 13
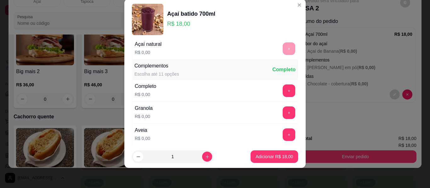
scroll to position [89, 0]
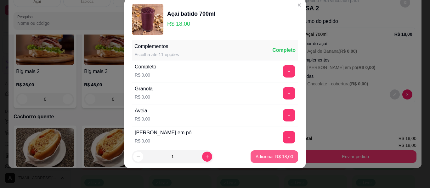
click at [271, 156] on p "Adicionar R$ 18,00" at bounding box center [273, 157] width 37 height 6
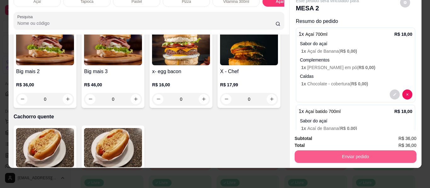
click at [356, 151] on button "Enviar pedido" at bounding box center [355, 157] width 122 height 13
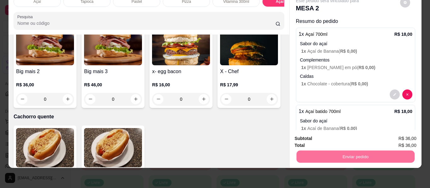
click at [328, 137] on button "Não registrar e enviar pedido" at bounding box center [334, 137] width 65 height 12
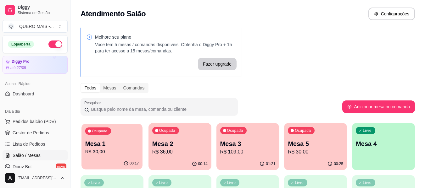
click at [121, 157] on div "Ocupada Mesa 1 R$ 30,00" at bounding box center [111, 141] width 61 height 34
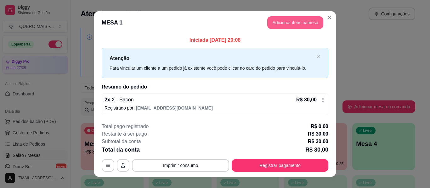
click at [298, 22] on button "Adicionar itens na mesa" at bounding box center [295, 22] width 56 height 13
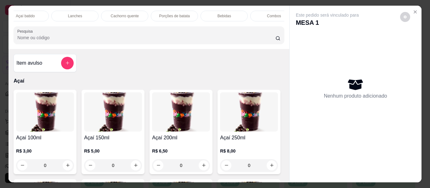
scroll to position [0, 265]
click at [213, 14] on p "Bebidas" at bounding box center [220, 16] width 14 height 5
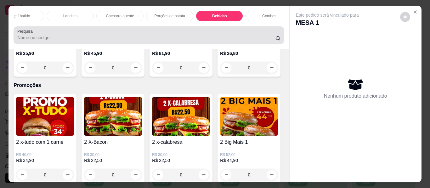
scroll to position [17, 0]
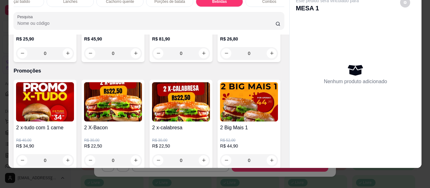
type input "1"
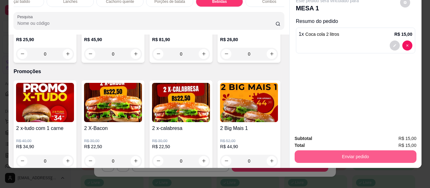
click at [317, 156] on button "Enviar pedido" at bounding box center [355, 157] width 122 height 13
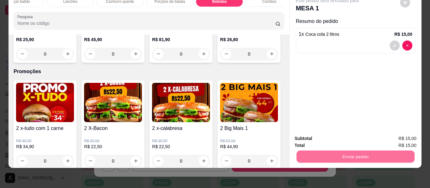
click at [326, 135] on button "Não registrar e enviar pedido" at bounding box center [334, 137] width 65 height 12
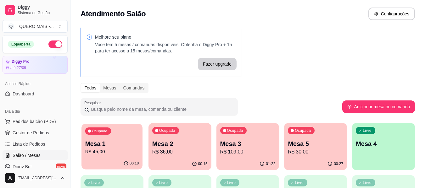
click at [92, 159] on div "00:18" at bounding box center [111, 164] width 61 height 12
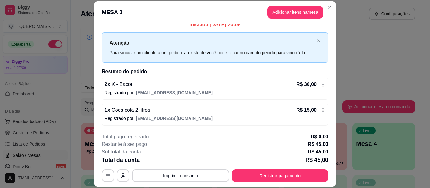
scroll to position [19, 0]
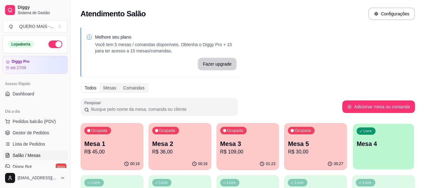
click at [385, 143] on p "Mesa 4" at bounding box center [384, 144] width 54 height 8
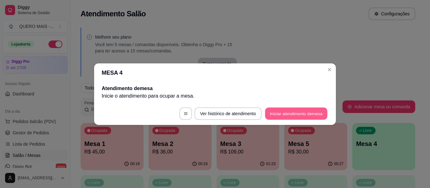
click at [290, 116] on button "Iniciar atendimento de mesa" at bounding box center [296, 114] width 62 height 12
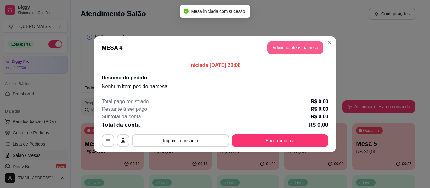
click at [297, 48] on button "Adicionar itens na mesa" at bounding box center [295, 48] width 56 height 13
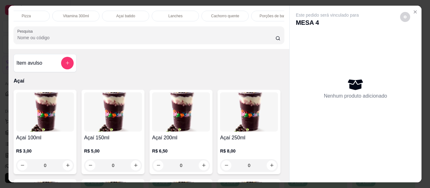
scroll to position [0, 161]
click at [171, 14] on p "Lanches" at bounding box center [174, 16] width 14 height 5
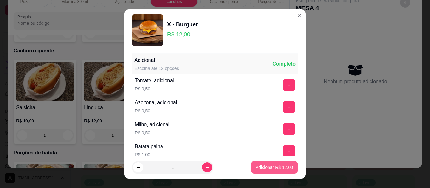
click at [263, 168] on p "Adicionar R$ 12,00" at bounding box center [273, 168] width 37 height 6
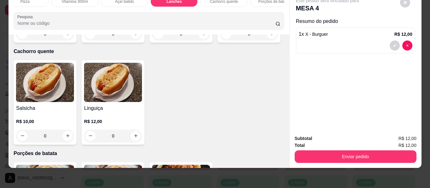
type input "1"
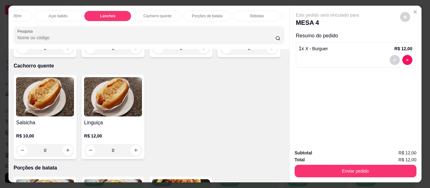
scroll to position [0, 324]
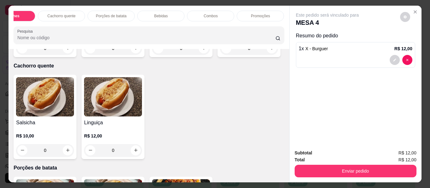
drag, startPoint x: 249, startPoint y: 14, endPoint x: 242, endPoint y: 25, distance: 13.5
click at [251, 14] on p "Promoções" at bounding box center [260, 16] width 19 height 5
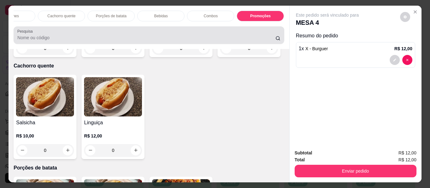
scroll to position [17, 0]
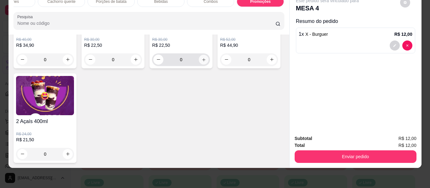
click at [203, 64] on button "increase-product-quantity" at bounding box center [204, 60] width 10 height 10
type input "1"
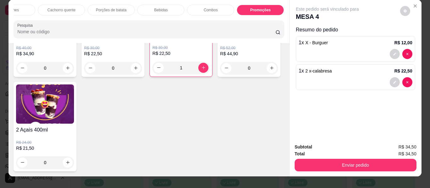
scroll to position [0, 0]
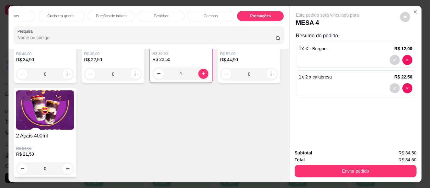
click at [171, 15] on div "Bebidas" at bounding box center [160, 16] width 47 height 11
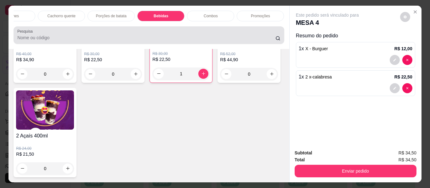
scroll to position [17, 0]
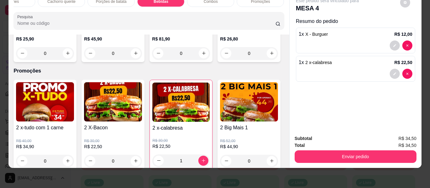
type input "1"
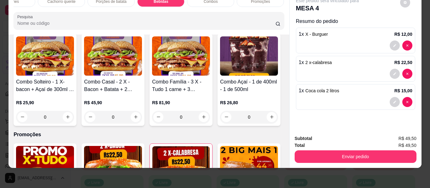
scroll to position [1731, 0]
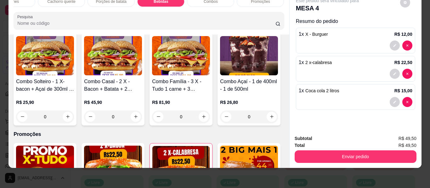
type input "1"
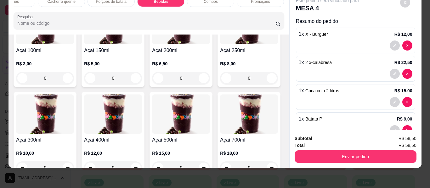
scroll to position [0, 0]
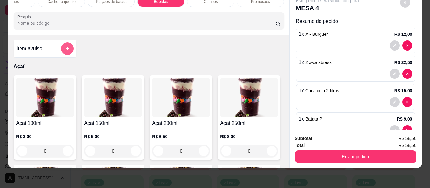
click at [68, 49] on button "add-separate-item" at bounding box center [67, 48] width 13 height 13
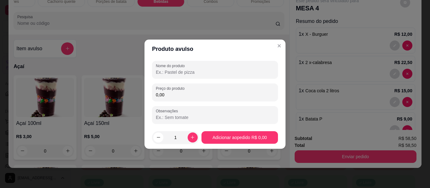
click at [186, 71] on input "Nome do produto" at bounding box center [215, 72] width 118 height 6
type input "taxa de entrega"
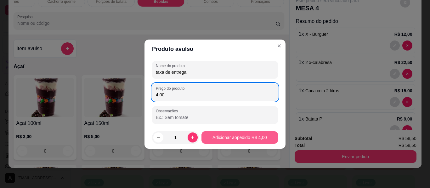
type input "4,00"
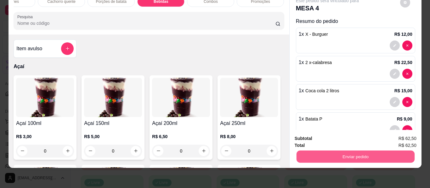
click at [316, 151] on button "Enviar pedido" at bounding box center [355, 157] width 118 height 12
click at [323, 137] on button "Não registrar e enviar pedido" at bounding box center [334, 137] width 65 height 12
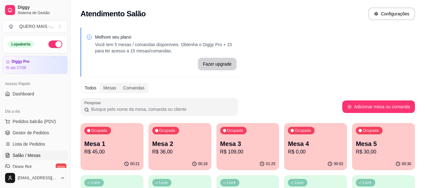
click at [173, 153] on p "R$ 36,00" at bounding box center [179, 153] width 55 height 8
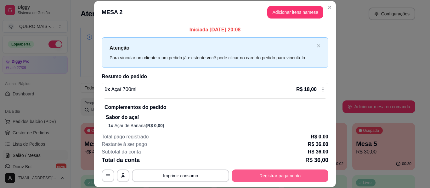
click at [267, 175] on button "Registrar pagamento" at bounding box center [280, 176] width 97 height 13
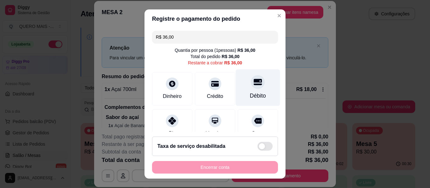
click at [251, 88] on div at bounding box center [258, 82] width 14 height 14
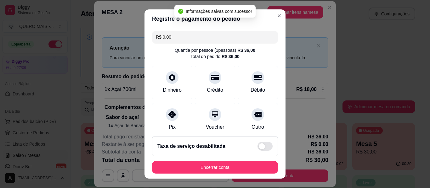
type input "R$ 0,00"
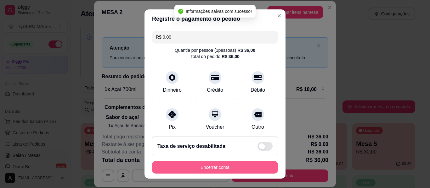
click at [219, 165] on button "Encerrar conta" at bounding box center [215, 167] width 126 height 13
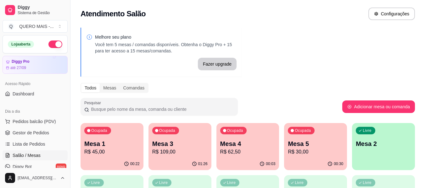
click at [111, 156] on p "R$ 45,00" at bounding box center [111, 153] width 55 height 8
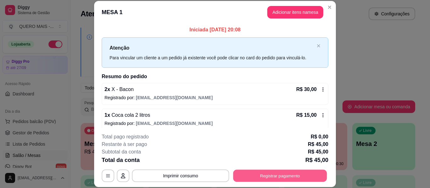
click at [265, 175] on button "Registrar pagamento" at bounding box center [280, 176] width 94 height 12
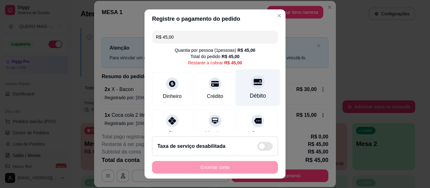
click at [244, 91] on div "Débito" at bounding box center [258, 88] width 44 height 37
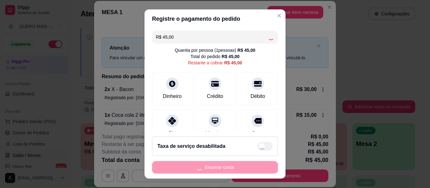
type input "R$ 0,00"
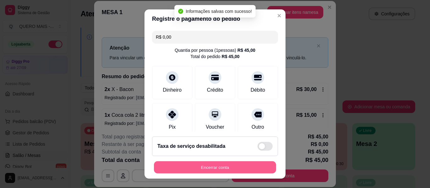
click at [208, 166] on button "Encerrar conta" at bounding box center [215, 168] width 122 height 12
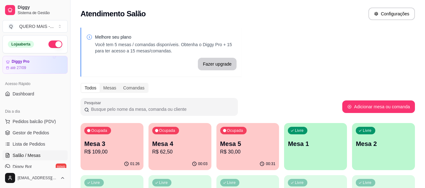
click at [115, 160] on div "01:26" at bounding box center [112, 164] width 63 height 12
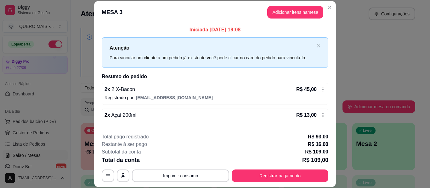
click at [248, 173] on button "Registrar pagamento" at bounding box center [280, 176] width 97 height 13
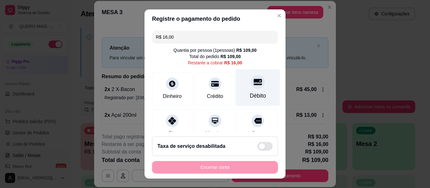
click at [250, 92] on div "Débito" at bounding box center [258, 96] width 16 height 8
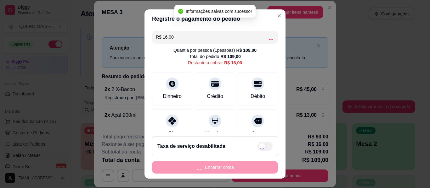
type input "R$ 0,00"
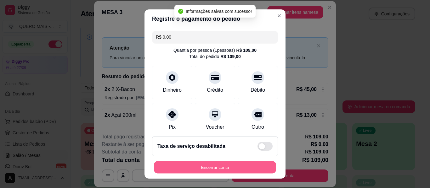
click at [209, 169] on button "Encerrar conta" at bounding box center [215, 168] width 122 height 12
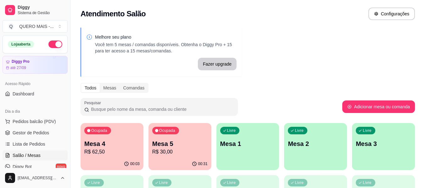
click at [109, 149] on p "R$ 62,50" at bounding box center [111, 153] width 55 height 8
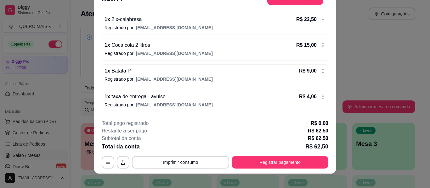
scroll to position [19, 0]
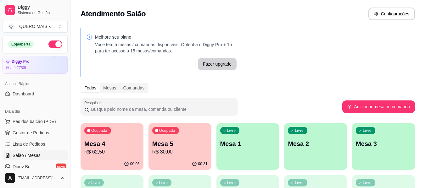
click at [180, 155] on p "R$ 30,00" at bounding box center [179, 153] width 55 height 8
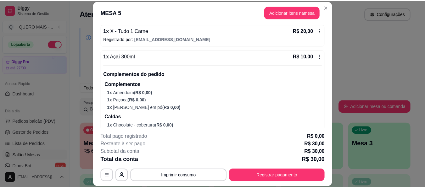
scroll to position [0, 0]
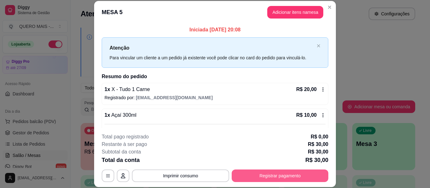
click at [263, 176] on button "Registrar pagamento" at bounding box center [280, 176] width 97 height 13
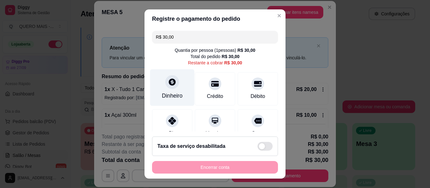
click at [167, 87] on div at bounding box center [172, 82] width 14 height 14
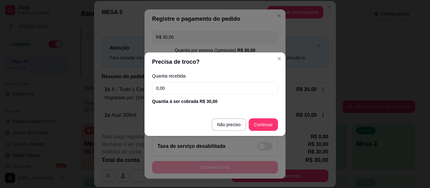
click at [187, 90] on input "0,00" at bounding box center [215, 88] width 126 height 13
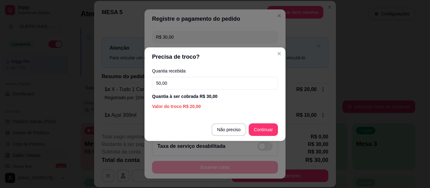
type input "50,00"
drag, startPoint x: 257, startPoint y: 121, endPoint x: 258, endPoint y: 125, distance: 4.2
click at [257, 121] on footer "Não preciso Continuar" at bounding box center [214, 130] width 141 height 23
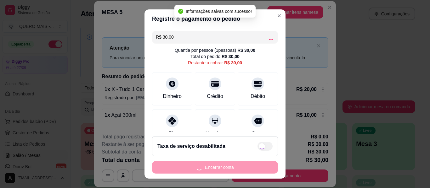
type input "R$ 0,00"
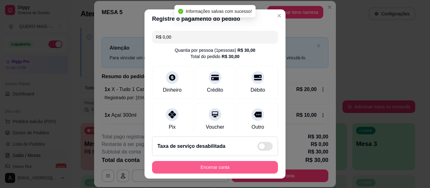
click at [208, 168] on button "Encerrar conta" at bounding box center [215, 167] width 126 height 13
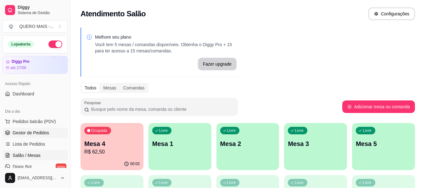
click at [38, 133] on span "Gestor de Pedidos" at bounding box center [31, 133] width 36 height 6
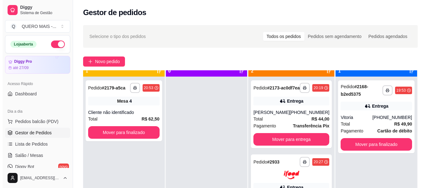
scroll to position [18, 0]
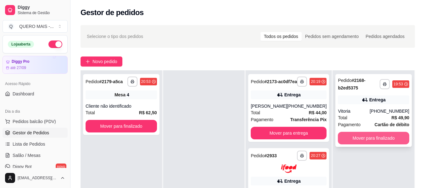
click at [368, 138] on button "Mover para finalizado" at bounding box center [373, 138] width 71 height 13
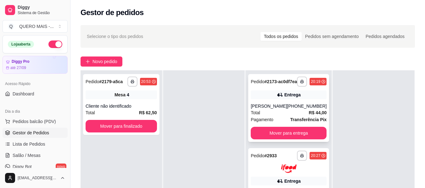
click at [294, 142] on div "**********" at bounding box center [288, 108] width 81 height 68
click at [286, 140] on button "Mover para entrega" at bounding box center [289, 133] width 76 height 13
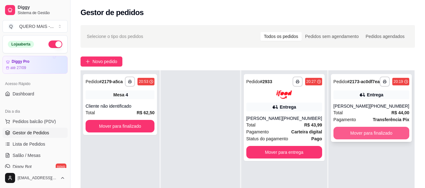
click at [352, 136] on button "Mover para finalizado" at bounding box center [371, 133] width 76 height 13
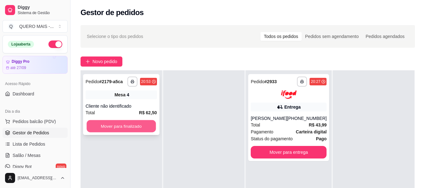
click at [136, 125] on button "Mover para finalizado" at bounding box center [121, 126] width 69 height 12
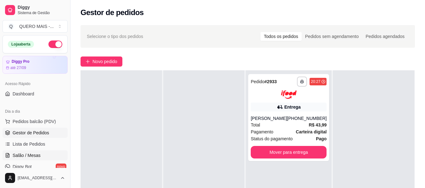
drag, startPoint x: 20, startPoint y: 154, endPoint x: 26, endPoint y: 153, distance: 6.3
click at [20, 154] on span "Salão / Mesas" at bounding box center [27, 156] width 28 height 6
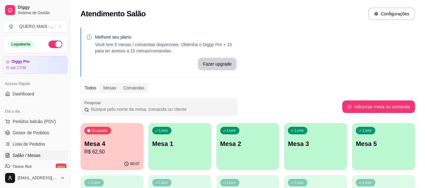
click at [170, 151] on div "Livre Mesa 1" at bounding box center [180, 143] width 63 height 40
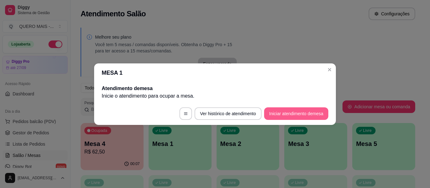
click at [289, 116] on button "Iniciar atendimento de mesa" at bounding box center [296, 114] width 64 height 13
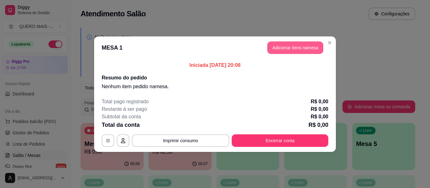
click at [302, 49] on button "Adicionar itens na mesa" at bounding box center [295, 48] width 56 height 13
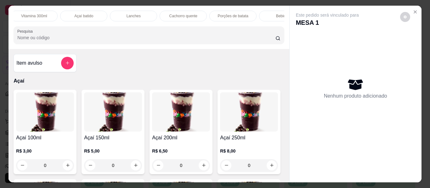
scroll to position [0, 228]
click at [137, 13] on div "Cachorro quente" at bounding box center [157, 16] width 47 height 11
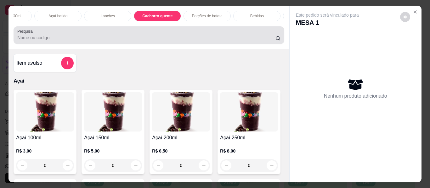
scroll to position [17, 0]
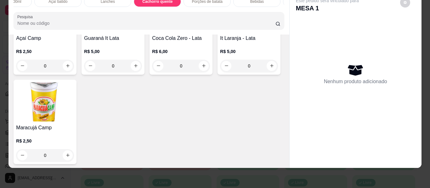
type input "1"
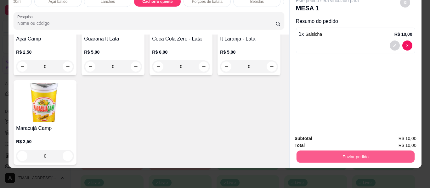
click at [335, 152] on button "Enviar pedido" at bounding box center [355, 157] width 118 height 12
click at [328, 137] on button "Não registrar e enviar pedido" at bounding box center [335, 137] width 64 height 12
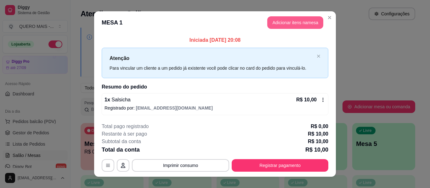
click at [289, 20] on button "Adicionar itens na mesa" at bounding box center [295, 22] width 56 height 13
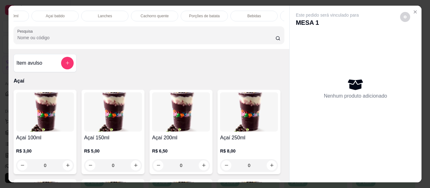
scroll to position [0, 232]
click at [240, 11] on div "Bebidas" at bounding box center [252, 16] width 47 height 11
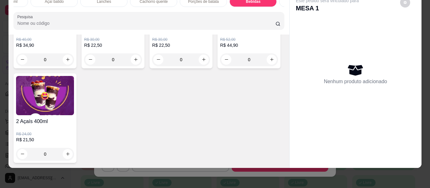
scroll to position [1982, 0]
type input "1"
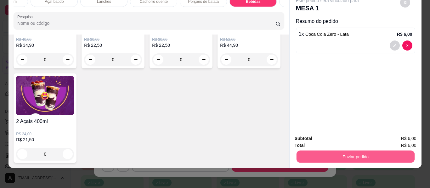
click at [321, 151] on button "Enviar pedido" at bounding box center [355, 157] width 118 height 12
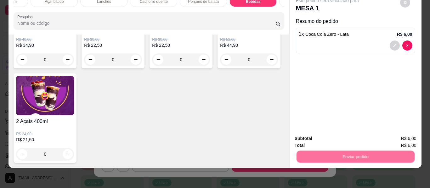
click at [336, 135] on button "Não registrar e enviar pedido" at bounding box center [335, 137] width 64 height 12
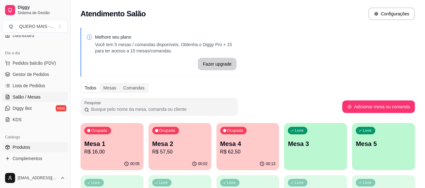
scroll to position [63, 0]
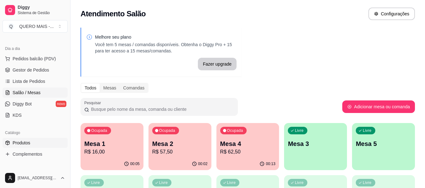
click at [29, 143] on span "Produtos" at bounding box center [22, 143] width 18 height 6
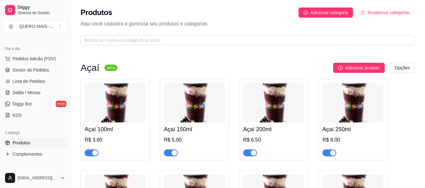
click at [249, 32] on div "Produtos Adicionar categoria Reodernar categorias Aqui você cadastra e gerencia…" at bounding box center [247, 24] width 355 height 49
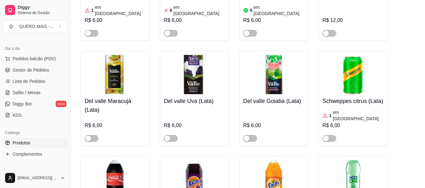
scroll to position [2454, 0]
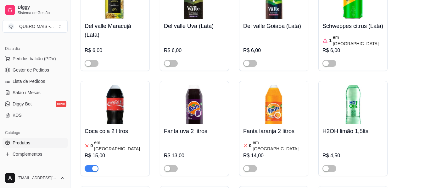
click at [96, 166] on div "button" at bounding box center [95, 169] width 6 height 6
click at [44, 70] on span "Gestor de Pedidos" at bounding box center [31, 70] width 36 height 6
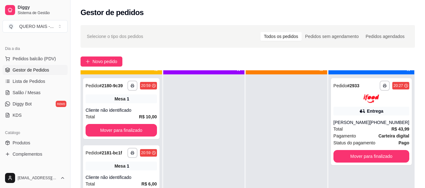
scroll to position [18, 0]
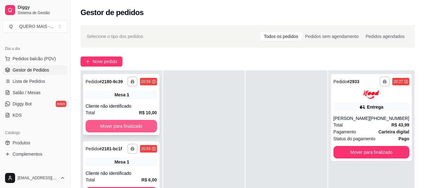
click at [142, 131] on button "Mover para finalizado" at bounding box center [121, 126] width 71 height 13
click at [114, 126] on button "Mover para finalizado" at bounding box center [121, 126] width 71 height 13
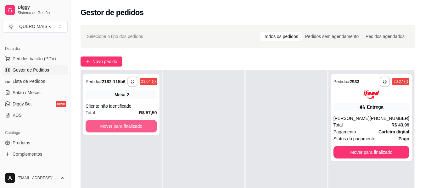
click at [114, 126] on button "Mover para finalizado" at bounding box center [121, 126] width 71 height 13
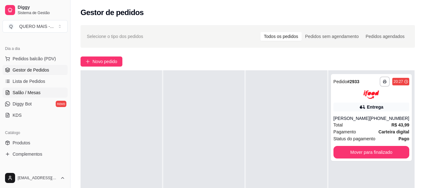
click at [27, 93] on span "Salão / Mesas" at bounding box center [27, 93] width 28 height 6
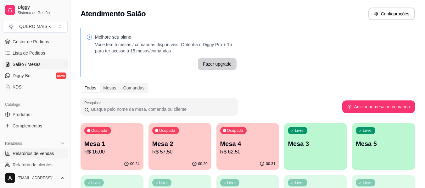
scroll to position [126, 0]
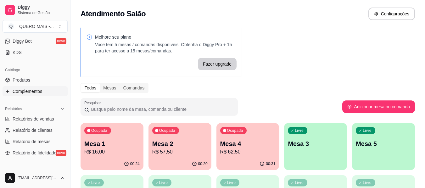
click at [36, 94] on link "Complementos" at bounding box center [35, 92] width 65 height 10
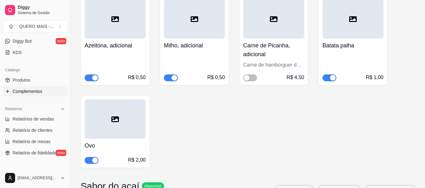
scroll to position [1258, 0]
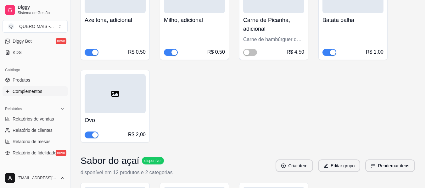
click at [335, 53] on div "button" at bounding box center [333, 53] width 6 height 6
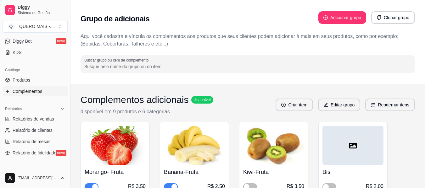
scroll to position [0, 0]
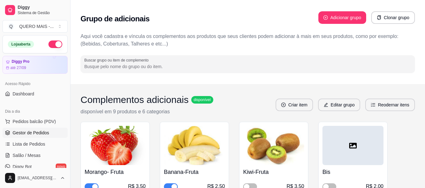
click at [41, 133] on span "Gestor de Pedidos" at bounding box center [31, 133] width 36 height 6
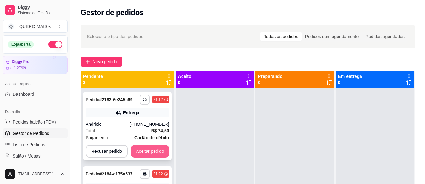
click at [158, 150] on button "Aceitar pedido" at bounding box center [150, 151] width 38 height 13
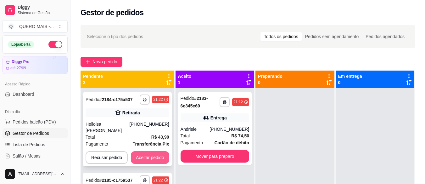
click at [151, 151] on button "Aceitar pedido" at bounding box center [150, 157] width 38 height 13
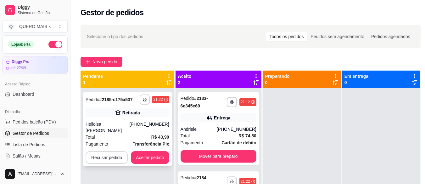
click at [104, 151] on button "Recusar pedido" at bounding box center [107, 157] width 42 height 13
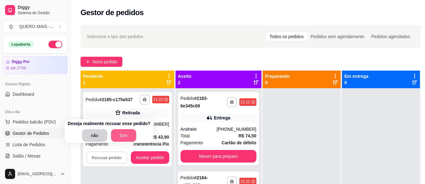
click at [119, 134] on button "Sim" at bounding box center [123, 135] width 25 height 13
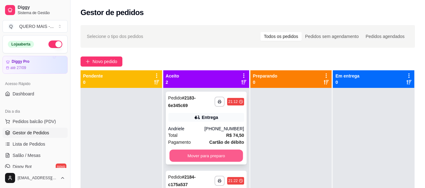
click at [212, 153] on button "Mover para preparo" at bounding box center [206, 156] width 74 height 12
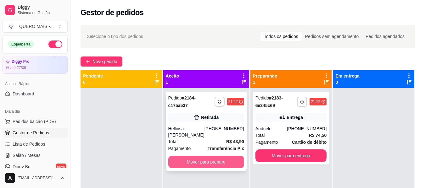
click at [215, 158] on button "Mover para preparo" at bounding box center [206, 162] width 76 height 13
